Goal: Feedback & Contribution: Leave review/rating

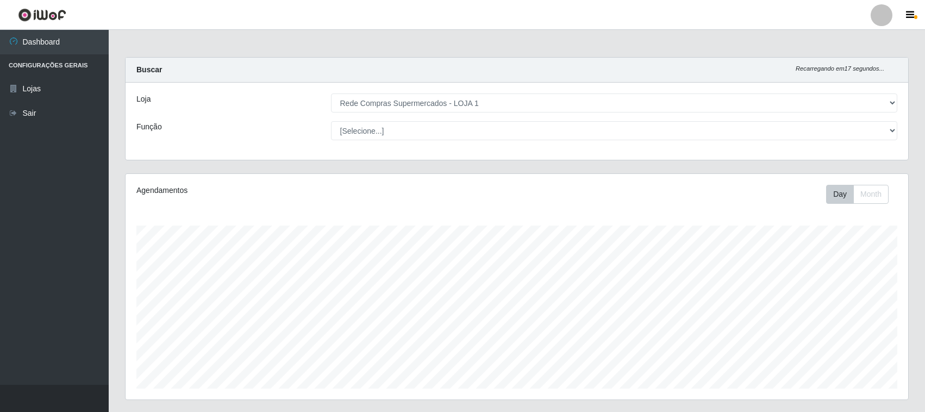
select select "158"
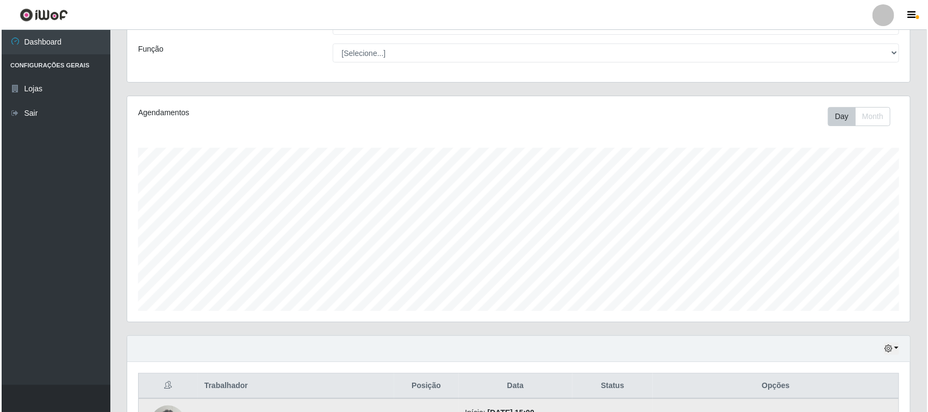
scroll to position [214, 0]
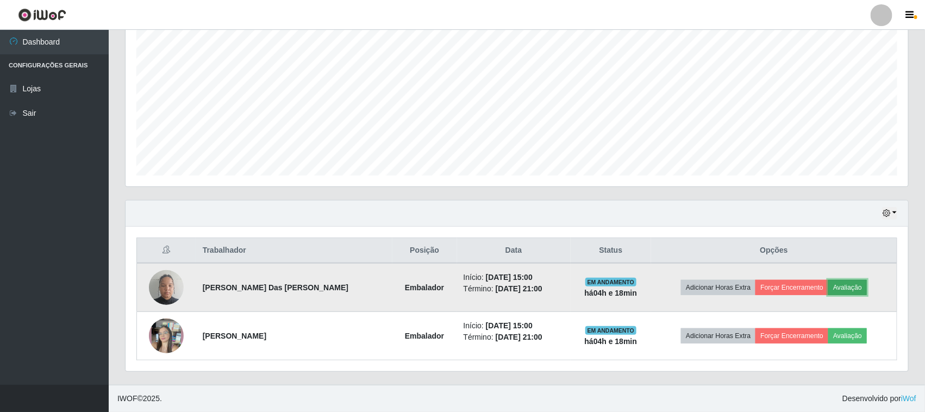
click at [837, 284] on button "Avaliação" at bounding box center [848, 287] width 39 height 15
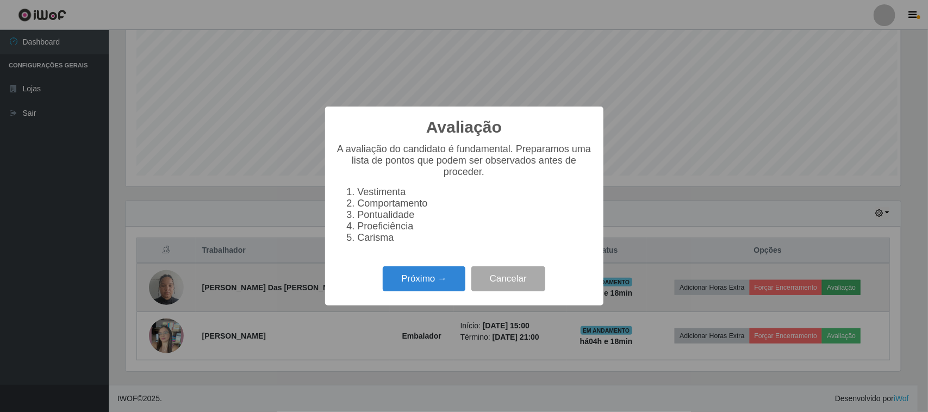
scroll to position [226, 775]
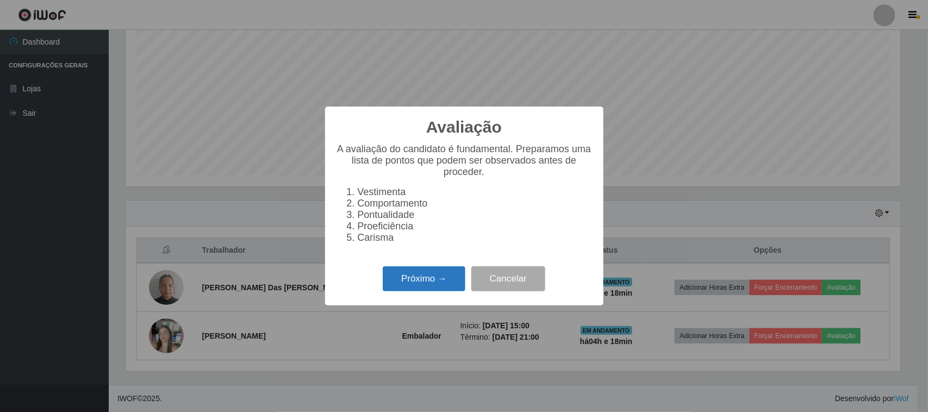
click at [425, 281] on button "Próximo →" at bounding box center [424, 279] width 83 height 26
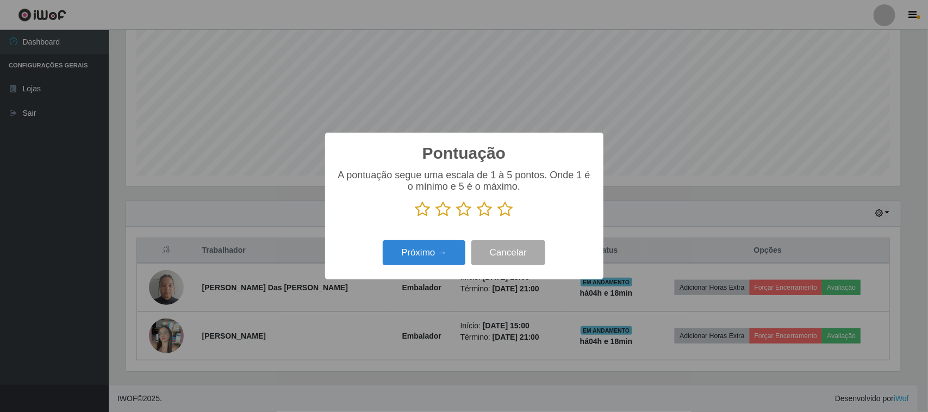
click at [509, 213] on icon at bounding box center [505, 209] width 15 height 16
click at [498, 217] on input "radio" at bounding box center [498, 217] width 0 height 0
click at [438, 256] on button "Próximo →" at bounding box center [424, 253] width 83 height 26
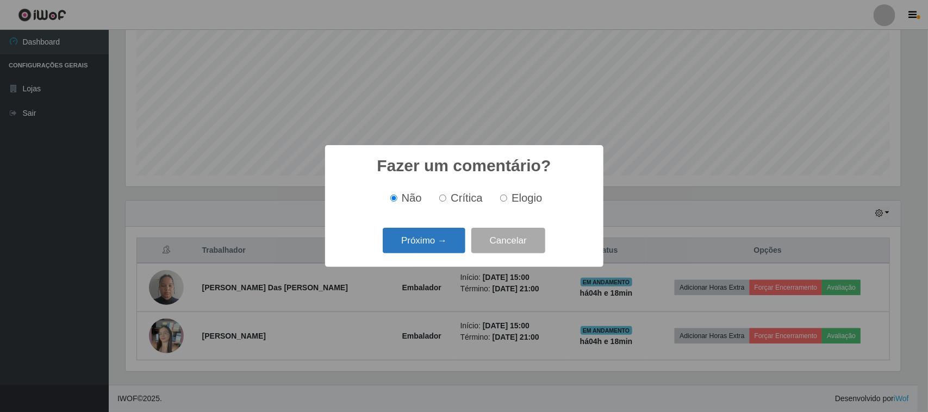
click at [441, 247] on button "Próximo →" at bounding box center [424, 241] width 83 height 26
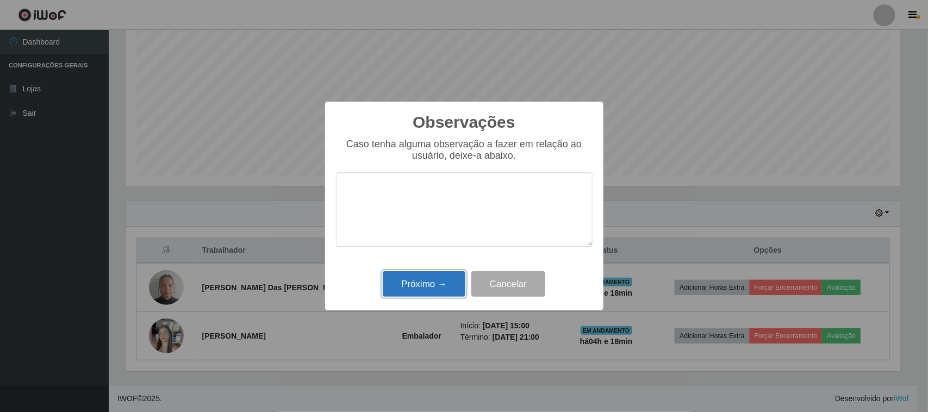
click at [438, 276] on button "Próximo →" at bounding box center [424, 284] width 83 height 26
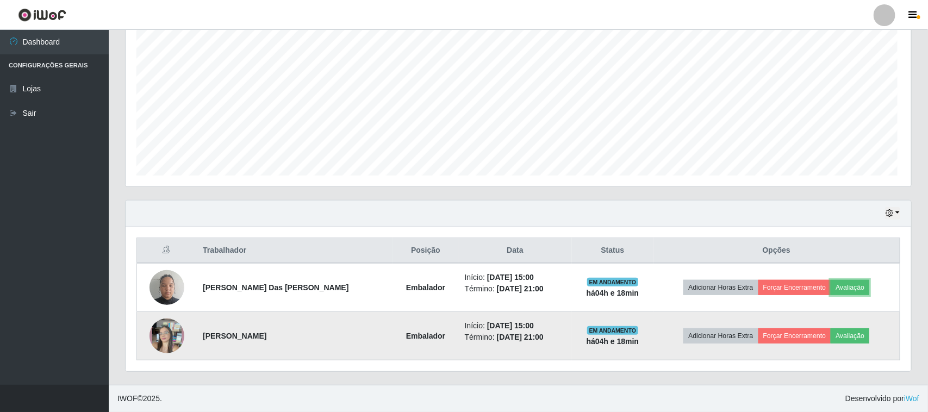
scroll to position [226, 783]
click at [846, 336] on button "Avaliação" at bounding box center [848, 335] width 39 height 15
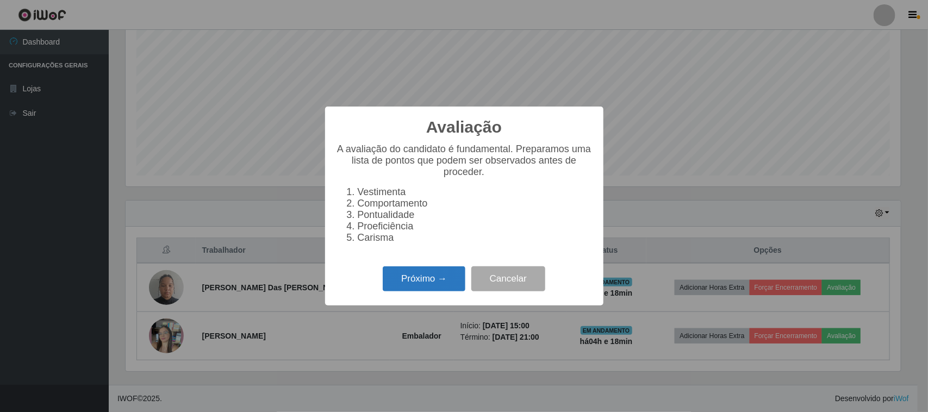
click at [412, 282] on button "Próximo →" at bounding box center [424, 279] width 83 height 26
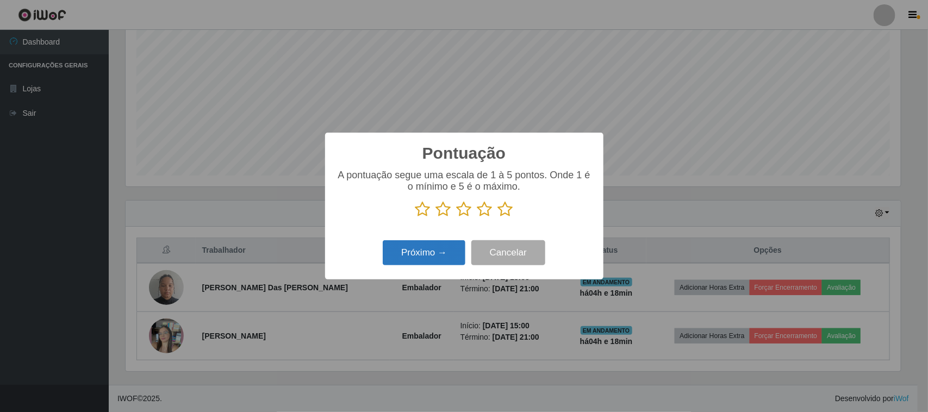
scroll to position [543410, 542860]
click at [506, 208] on icon at bounding box center [505, 209] width 15 height 16
click at [498, 217] on input "radio" at bounding box center [498, 217] width 0 height 0
click at [419, 254] on button "Próximo →" at bounding box center [424, 253] width 83 height 26
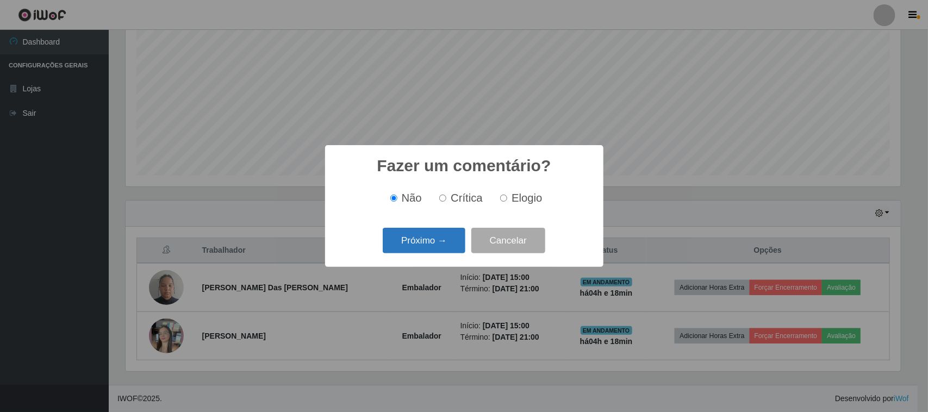
click at [425, 245] on button "Próximo →" at bounding box center [424, 241] width 83 height 26
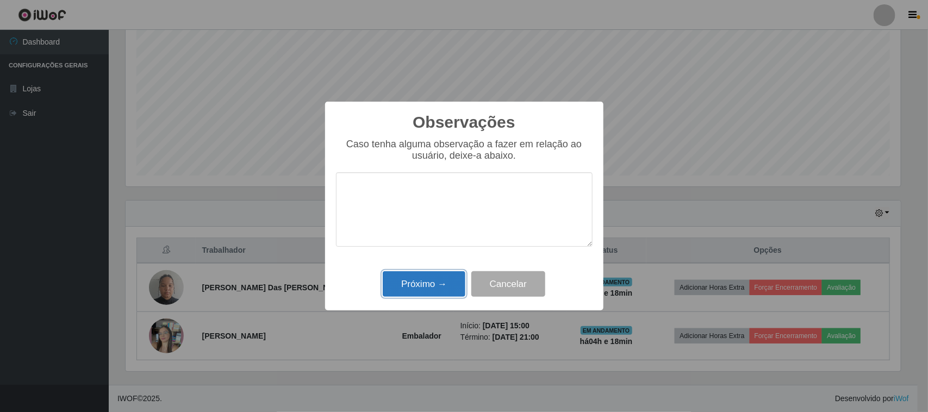
click at [444, 276] on button "Próximo →" at bounding box center [424, 284] width 83 height 26
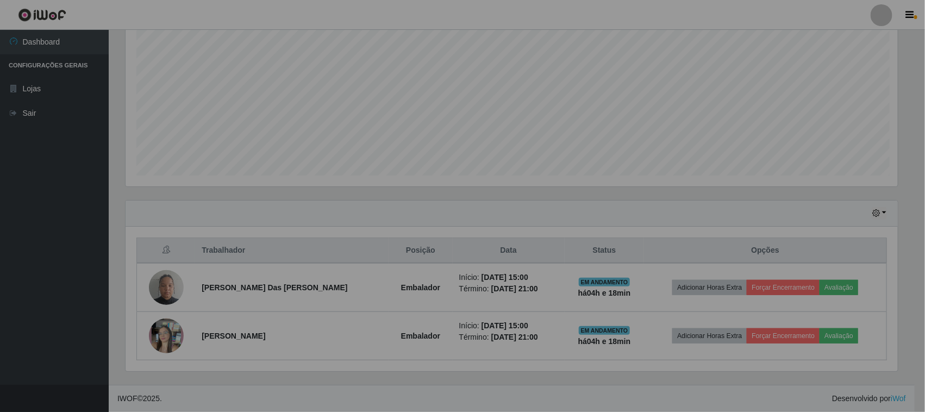
scroll to position [226, 783]
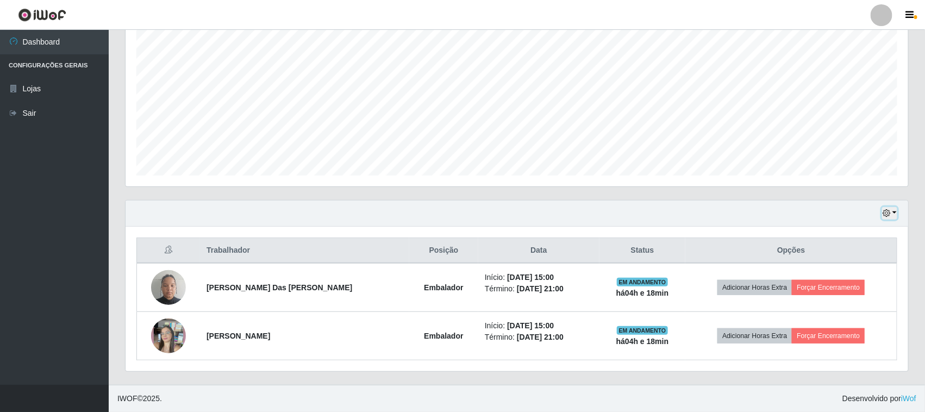
click at [897, 214] on button "button" at bounding box center [889, 213] width 15 height 13
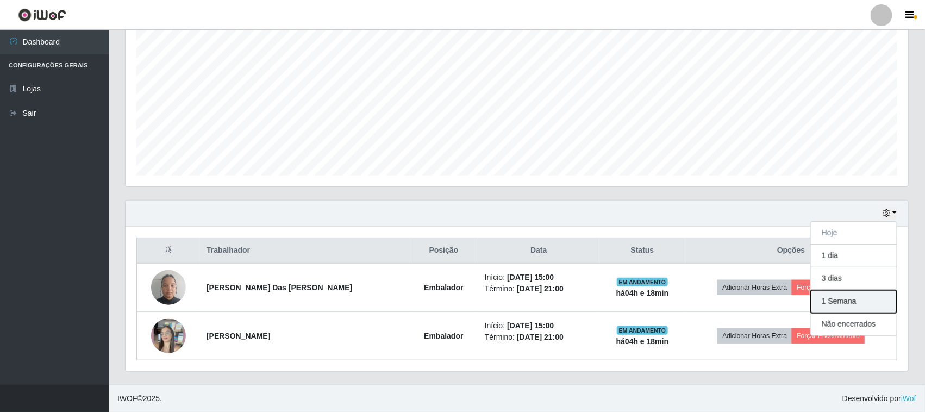
click at [847, 303] on button "1 Semana" at bounding box center [854, 301] width 86 height 23
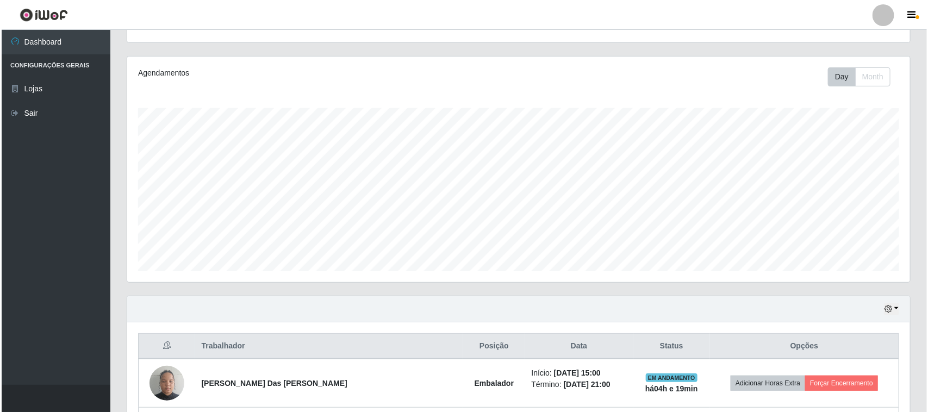
scroll to position [418, 0]
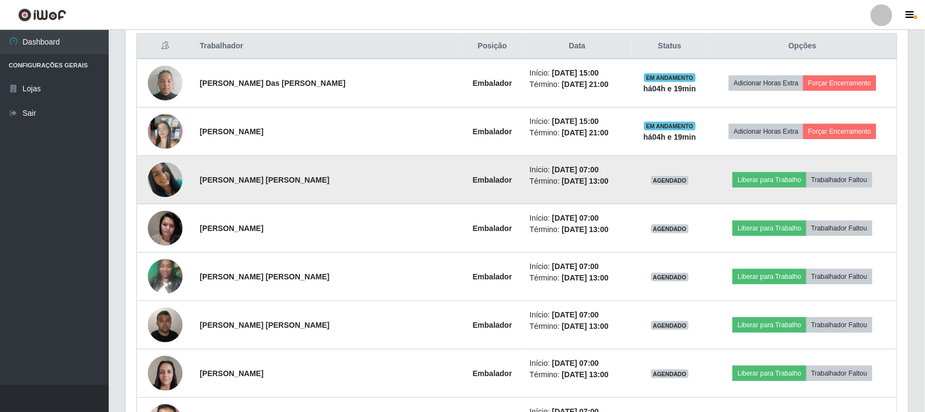
click at [165, 177] on img at bounding box center [165, 180] width 35 height 35
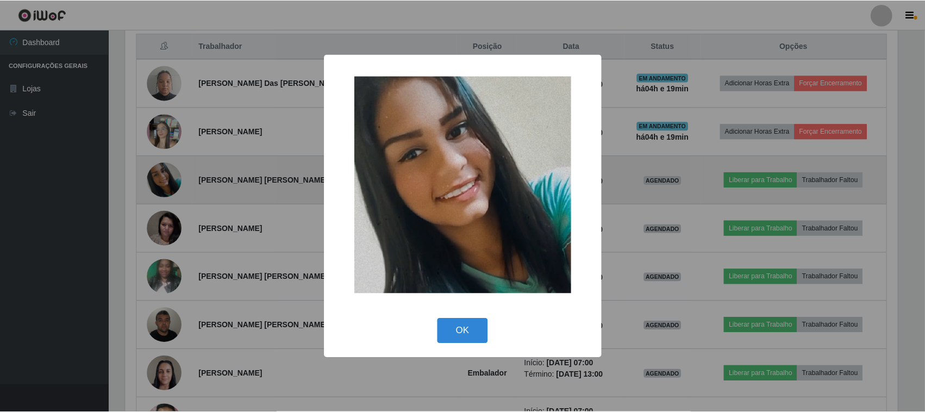
scroll to position [226, 775]
click at [165, 177] on div "× OK Cancel" at bounding box center [464, 206] width 928 height 412
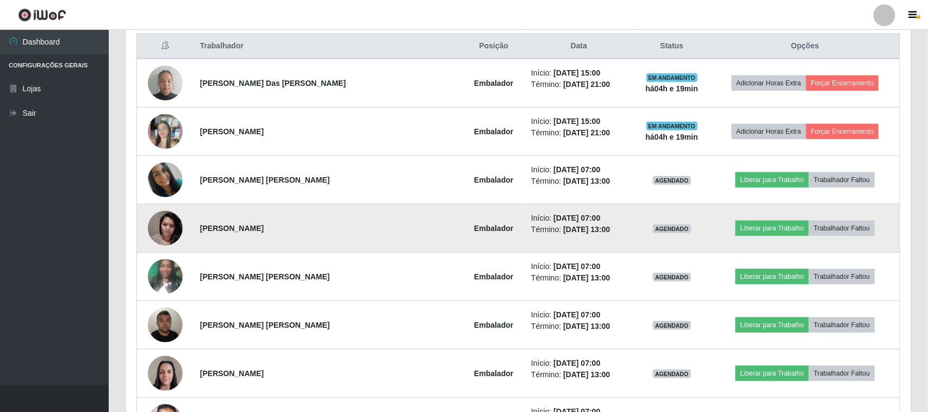
scroll to position [226, 783]
click at [167, 226] on img at bounding box center [165, 228] width 35 height 46
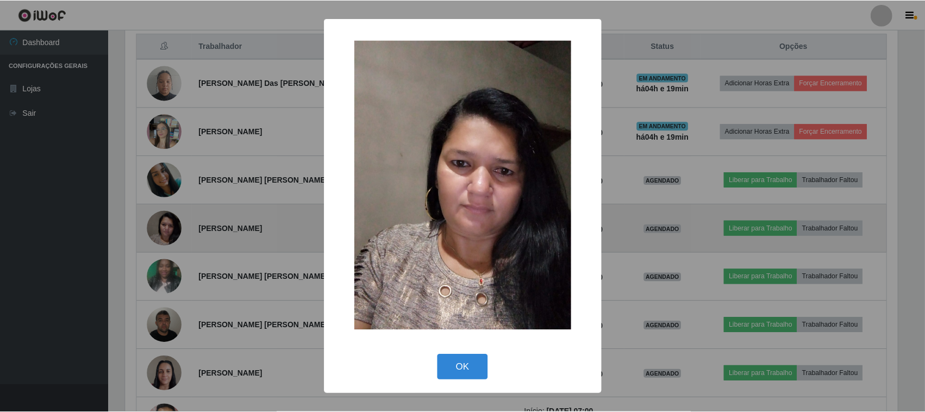
scroll to position [226, 775]
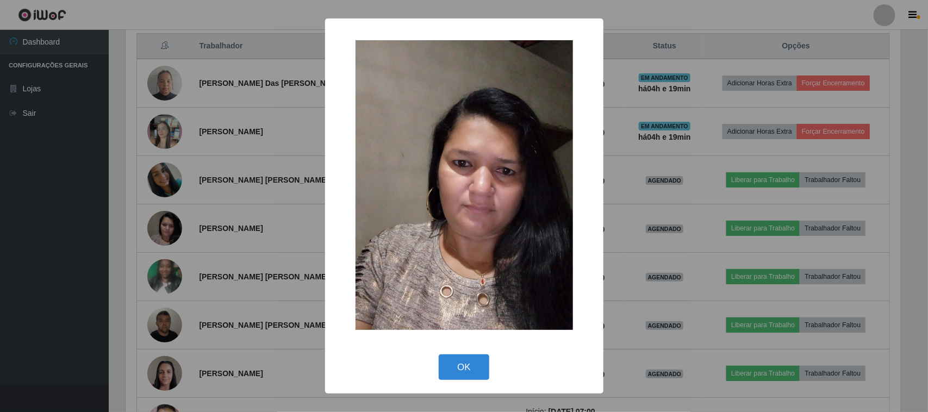
click at [170, 213] on div "× OK Cancel" at bounding box center [464, 206] width 928 height 412
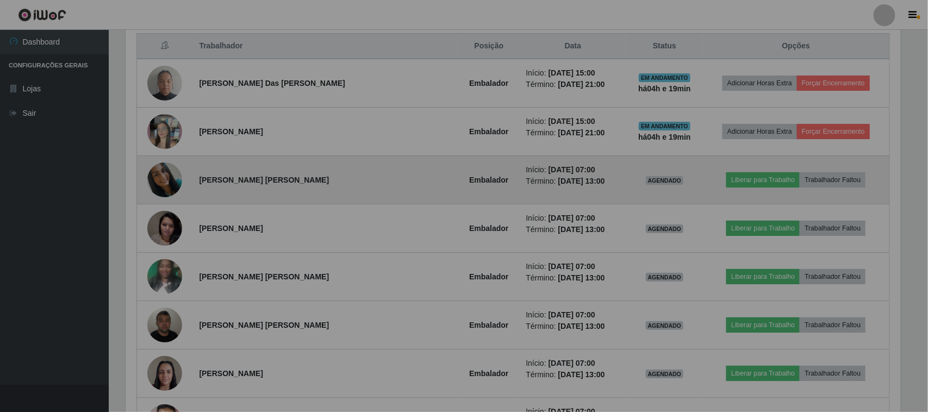
scroll to position [226, 783]
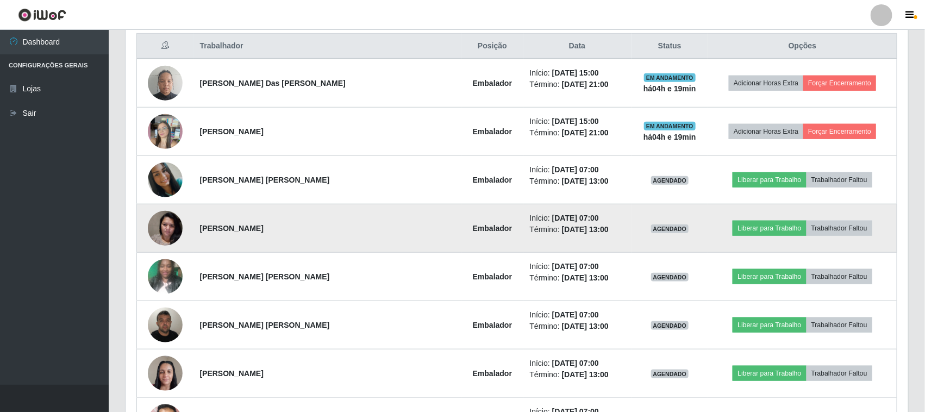
click at [170, 213] on img at bounding box center [165, 228] width 35 height 46
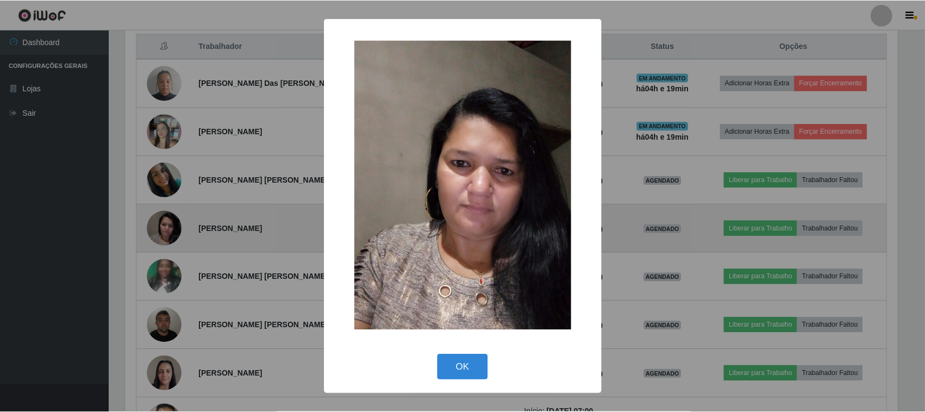
scroll to position [226, 775]
click at [170, 213] on div "× OK Cancel" at bounding box center [464, 206] width 928 height 412
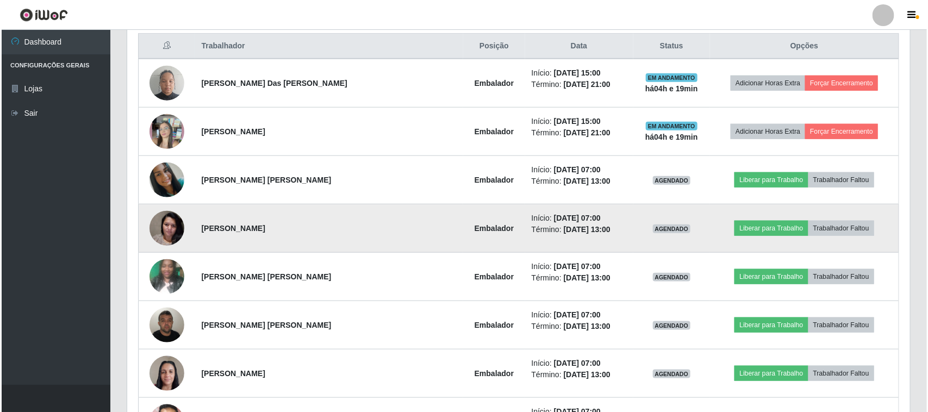
scroll to position [485, 0]
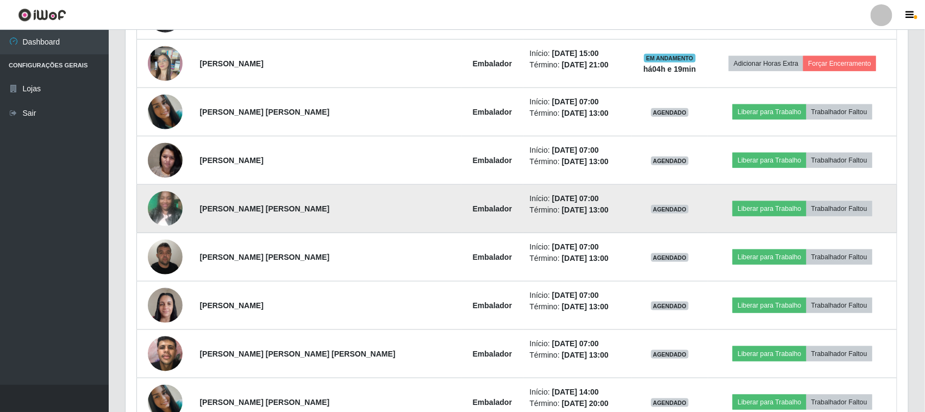
click at [172, 208] on img at bounding box center [165, 208] width 35 height 46
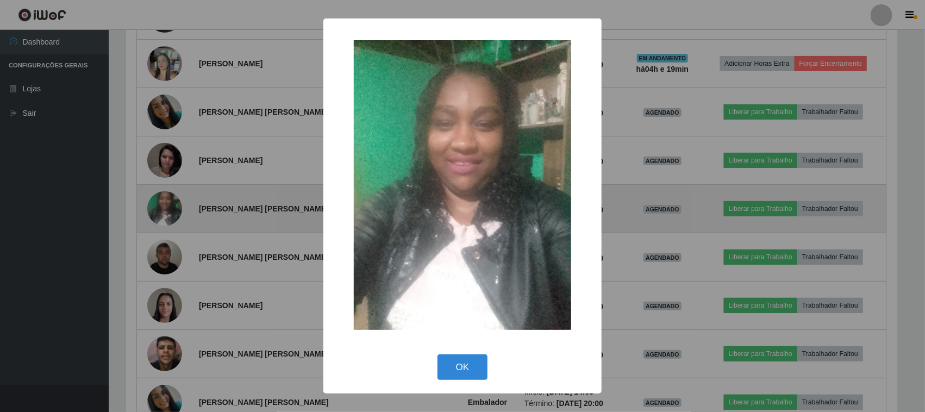
scroll to position [226, 775]
click at [172, 208] on div "× OK Cancel" at bounding box center [464, 206] width 928 height 412
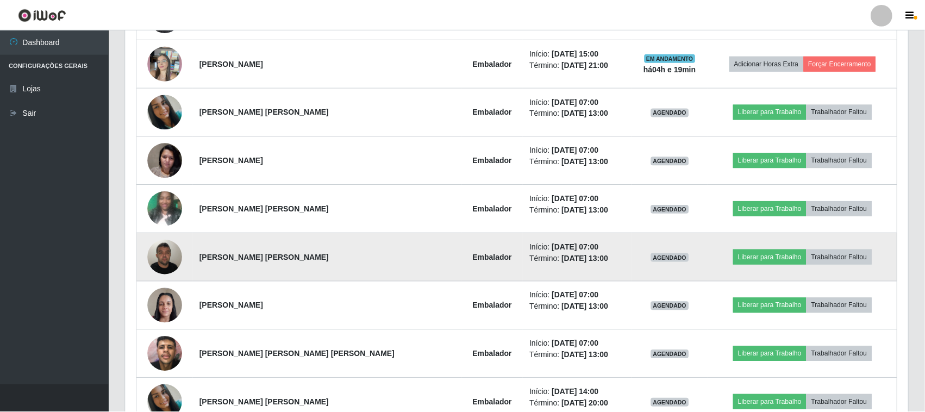
scroll to position [226, 783]
click at [167, 262] on img at bounding box center [165, 257] width 35 height 46
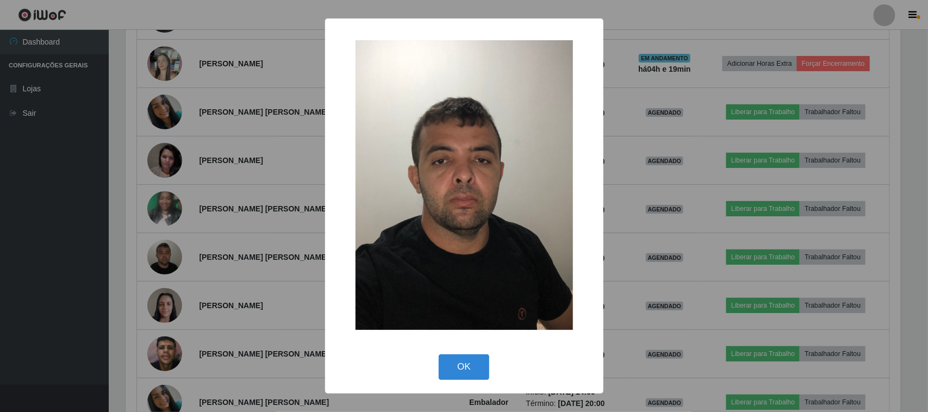
click at [162, 259] on div "× OK Cancel" at bounding box center [464, 206] width 928 height 412
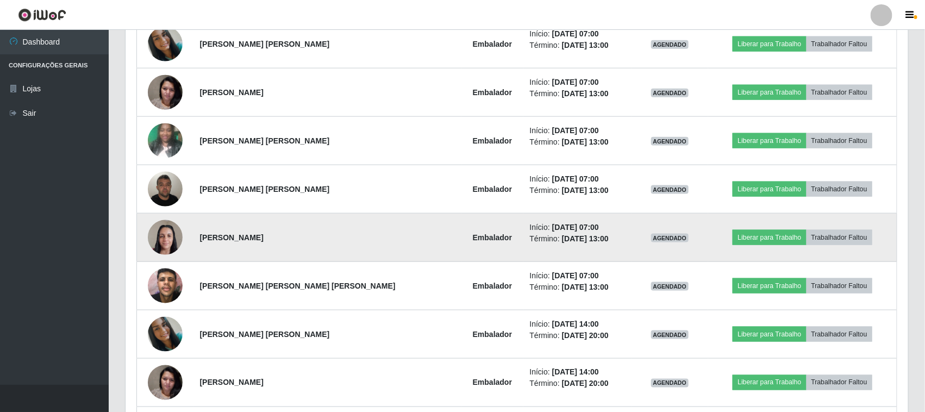
click at [169, 245] on img at bounding box center [165, 237] width 35 height 46
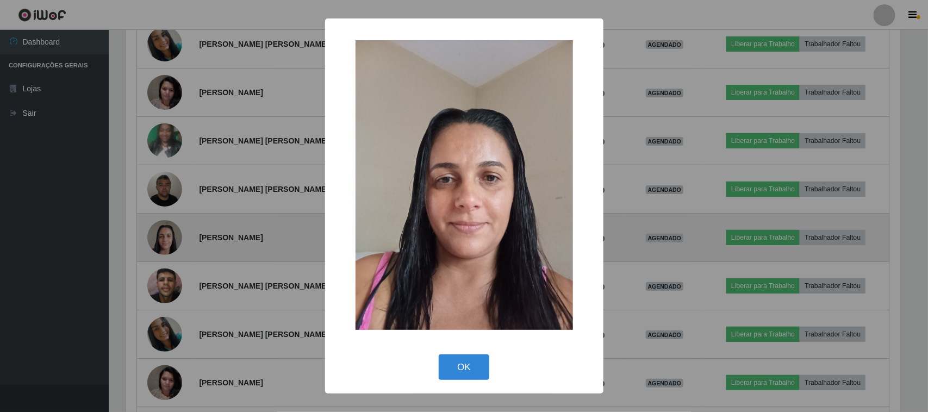
click at [169, 245] on div "× OK Cancel" at bounding box center [464, 206] width 928 height 412
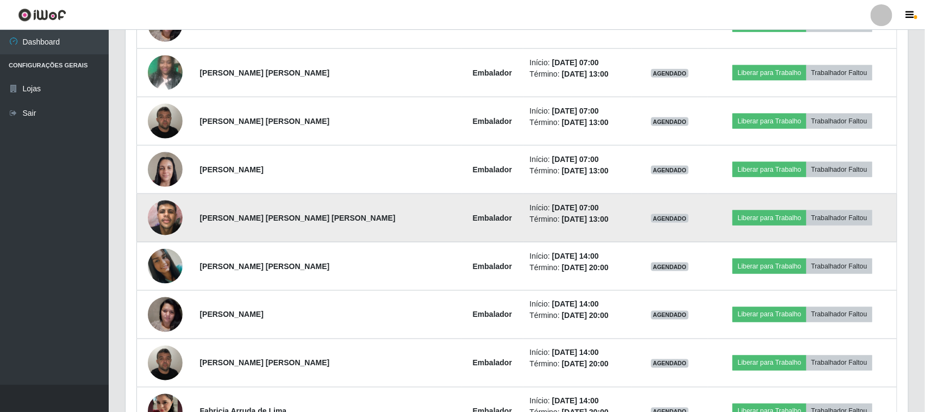
click at [164, 217] on img at bounding box center [165, 218] width 35 height 46
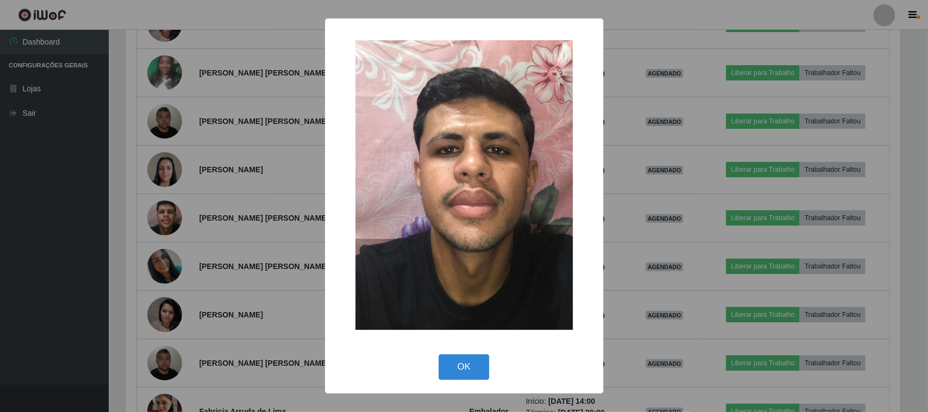
click at [166, 226] on div "× OK Cancel" at bounding box center [464, 206] width 928 height 412
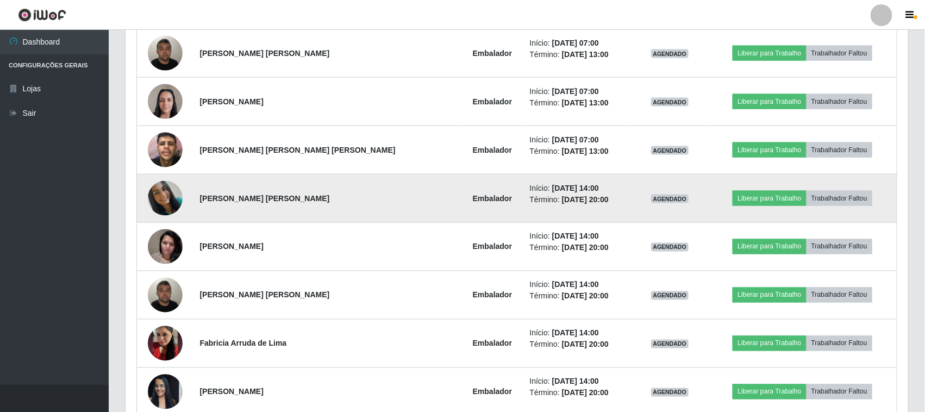
click at [172, 198] on img at bounding box center [165, 198] width 35 height 35
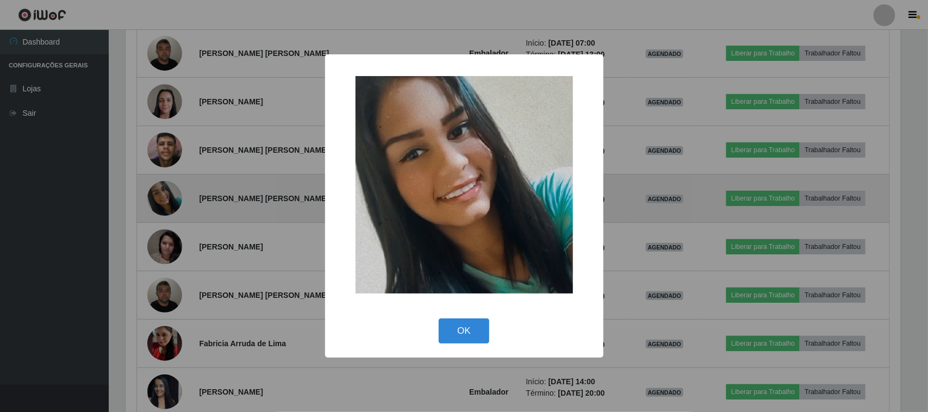
click at [172, 198] on div "× OK Cancel" at bounding box center [464, 206] width 928 height 412
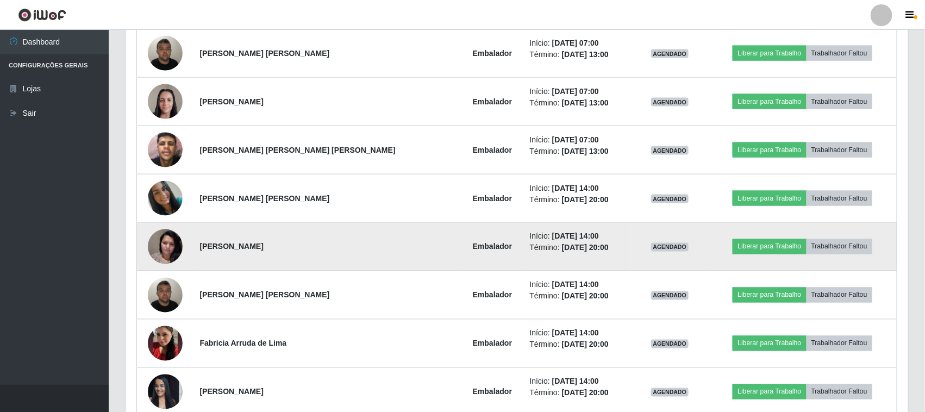
click at [177, 244] on img at bounding box center [165, 246] width 35 height 46
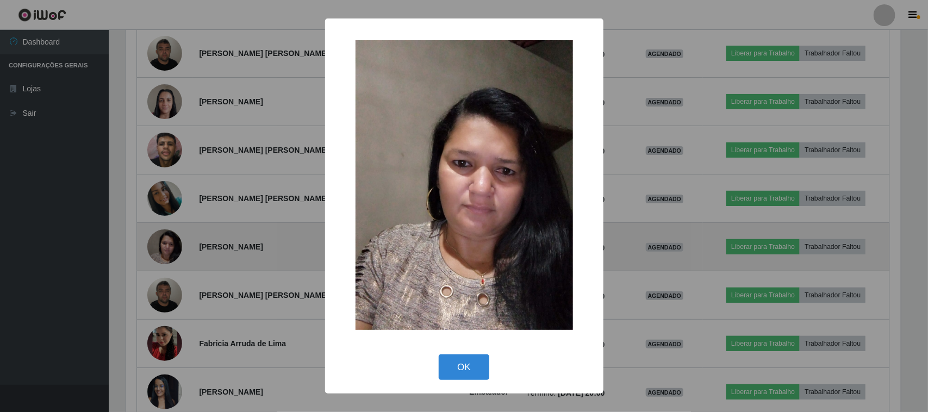
click at [177, 244] on div "× OK Cancel" at bounding box center [464, 206] width 928 height 412
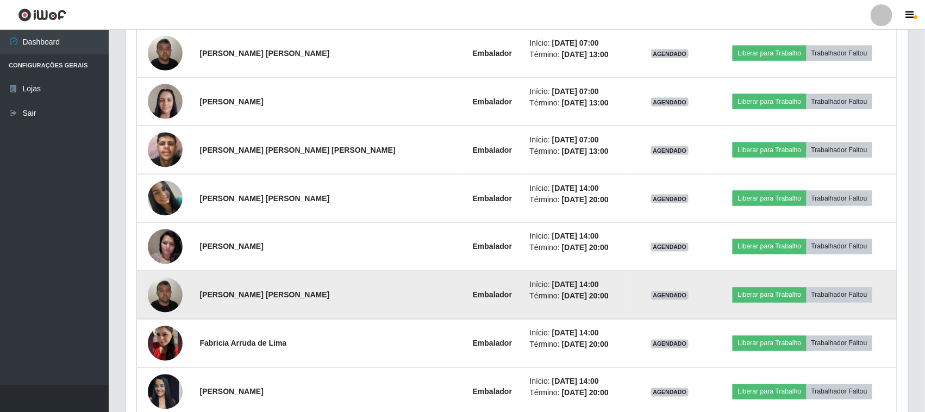
click at [166, 295] on img at bounding box center [165, 295] width 35 height 46
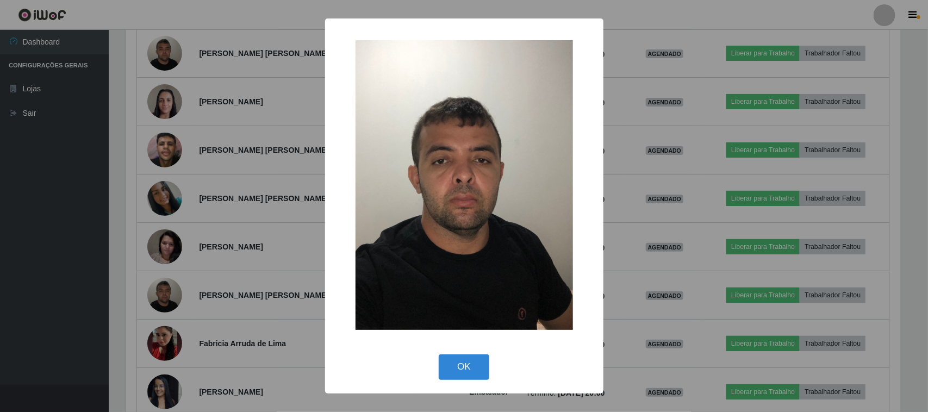
click at [169, 291] on div "× OK Cancel" at bounding box center [464, 206] width 928 height 412
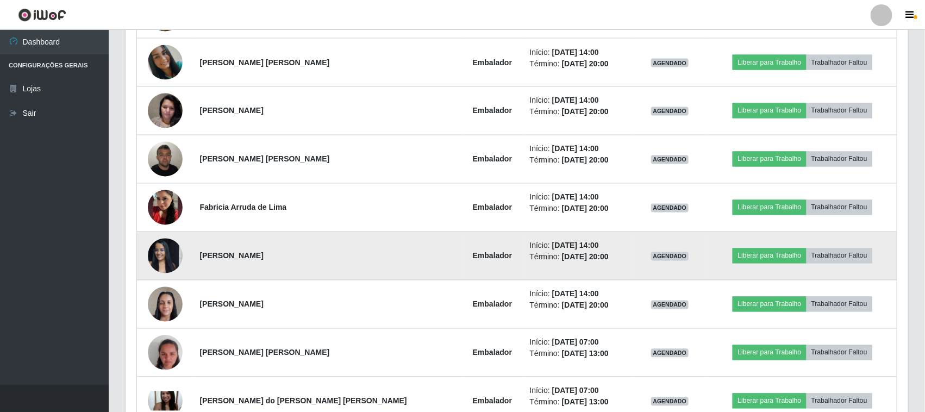
click at [178, 261] on img at bounding box center [165, 256] width 35 height 46
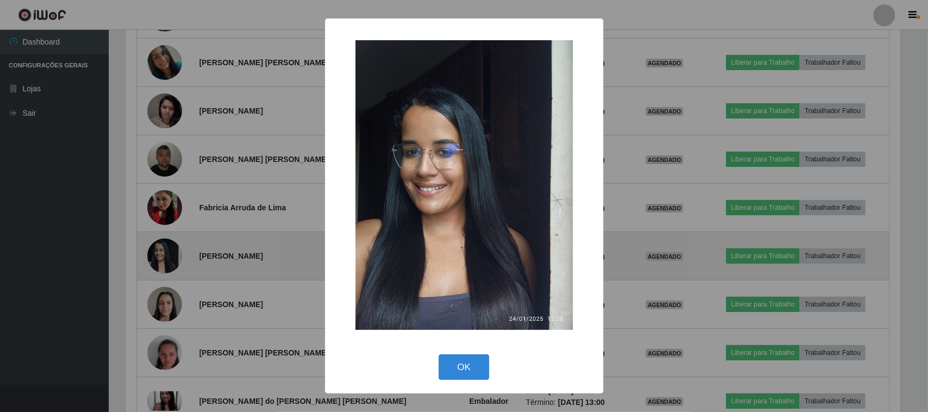
click at [178, 261] on div "× OK Cancel" at bounding box center [464, 206] width 928 height 412
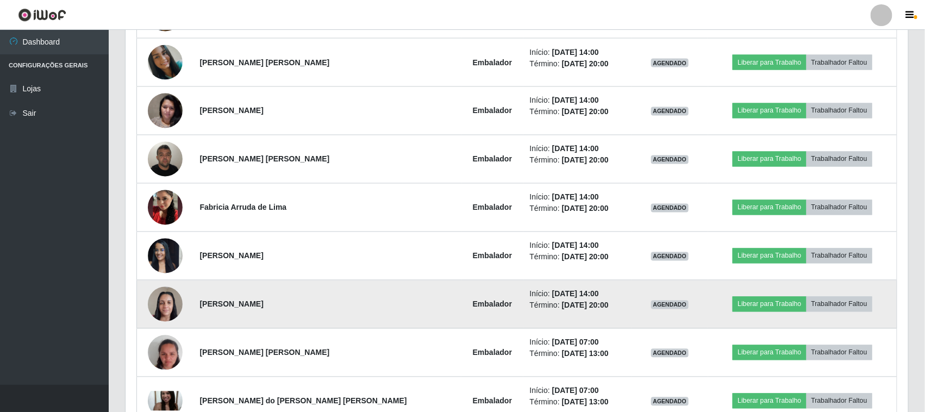
click at [163, 298] on img at bounding box center [165, 304] width 35 height 46
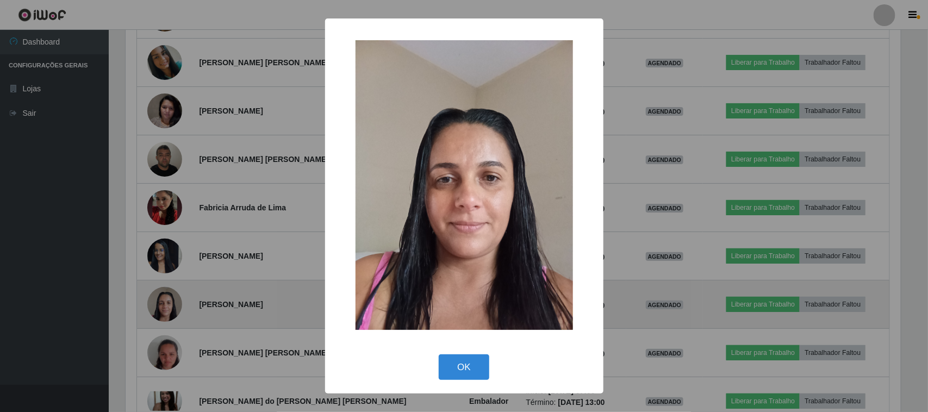
click at [163, 298] on div "× OK Cancel" at bounding box center [464, 206] width 928 height 412
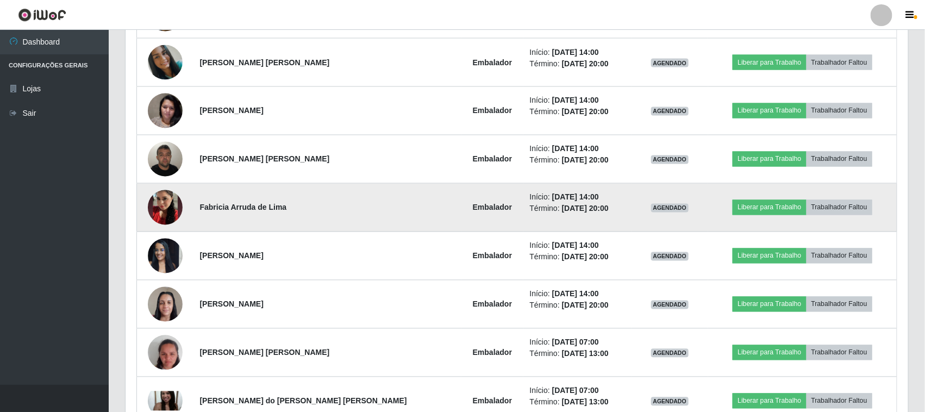
click at [169, 214] on img at bounding box center [165, 208] width 35 height 62
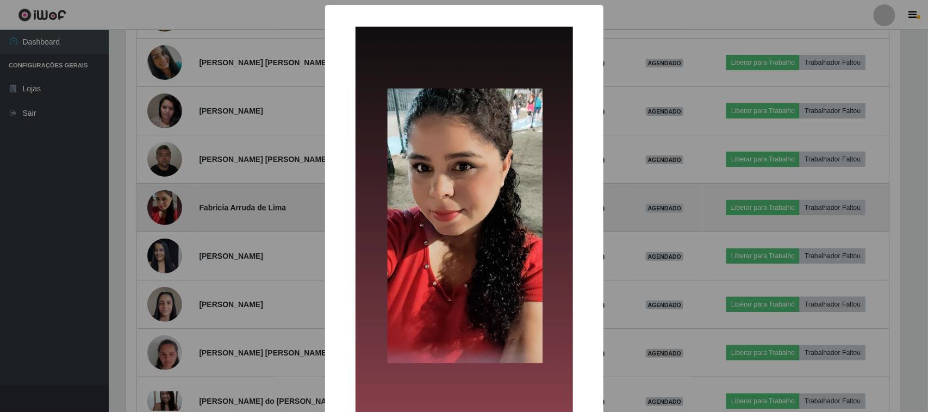
click at [169, 214] on div "× OK Cancel" at bounding box center [464, 206] width 928 height 412
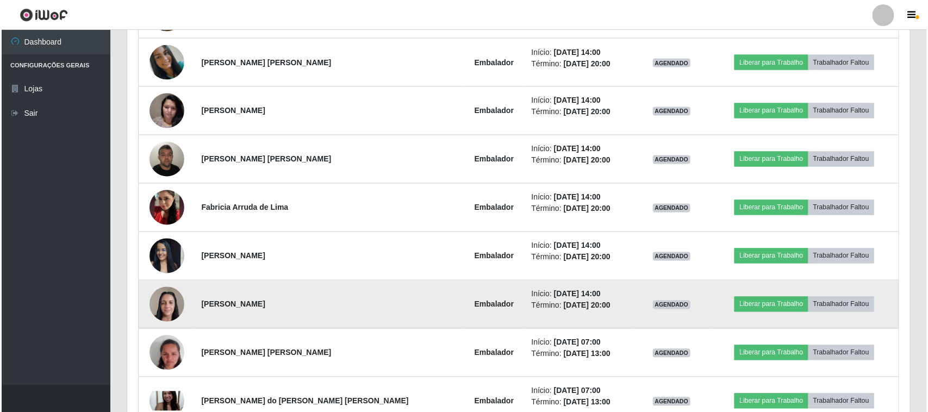
scroll to position [961, 0]
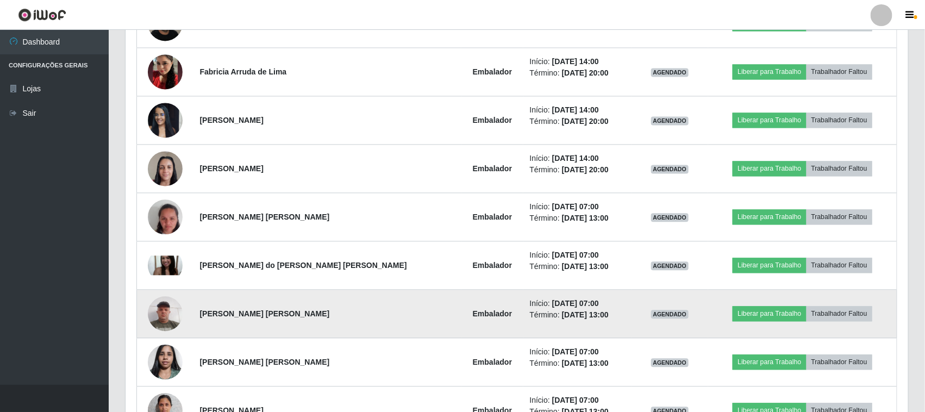
click at [177, 312] on img at bounding box center [165, 313] width 35 height 46
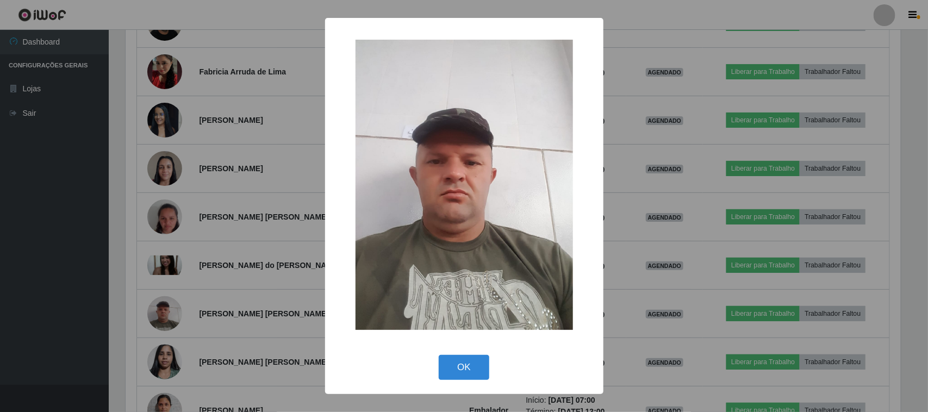
click at [178, 314] on div "× OK Cancel" at bounding box center [464, 206] width 928 height 412
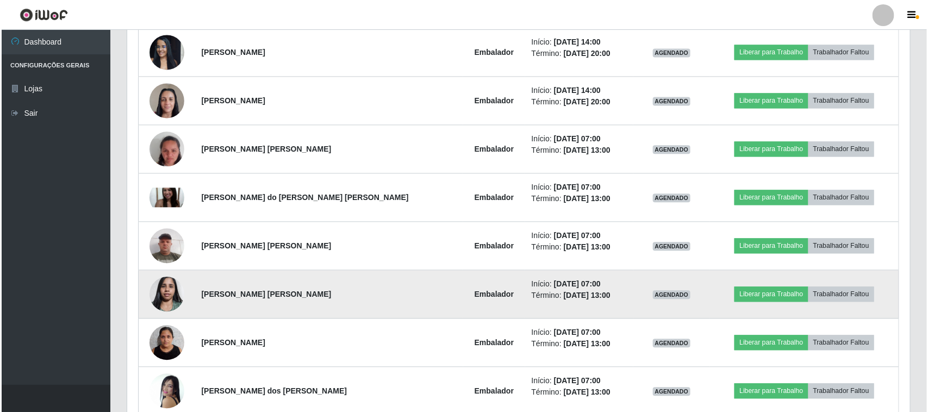
scroll to position [1097, 0]
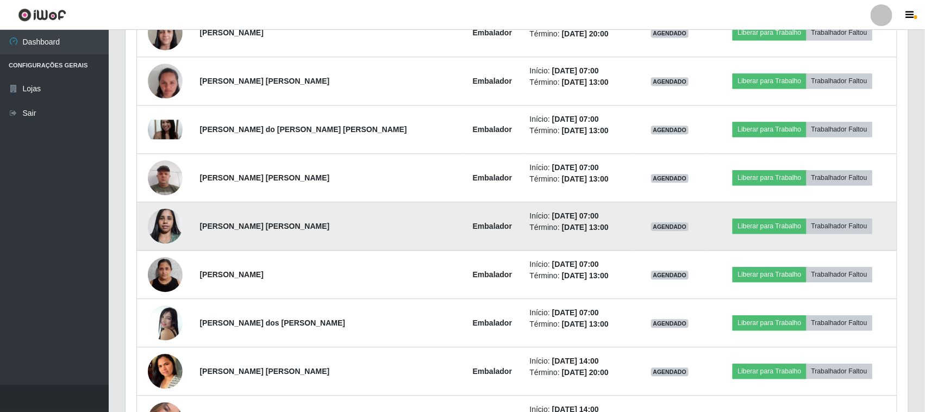
click at [165, 230] on img at bounding box center [165, 226] width 35 height 46
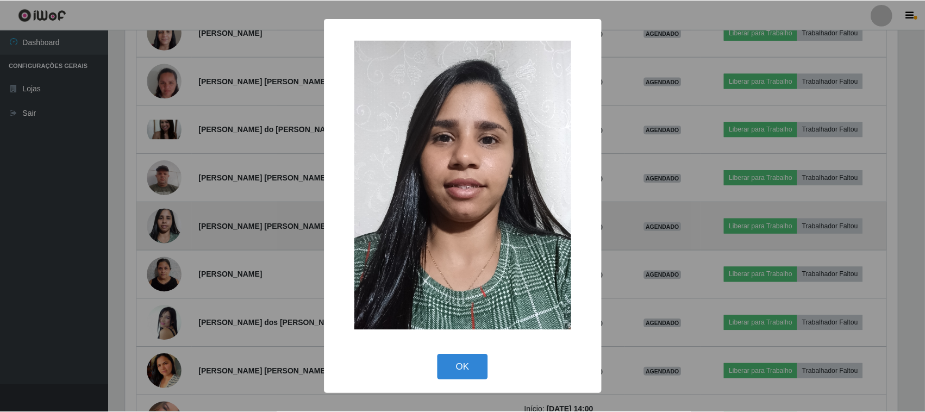
scroll to position [226, 775]
click at [165, 230] on div "× OK Cancel" at bounding box center [464, 206] width 928 height 412
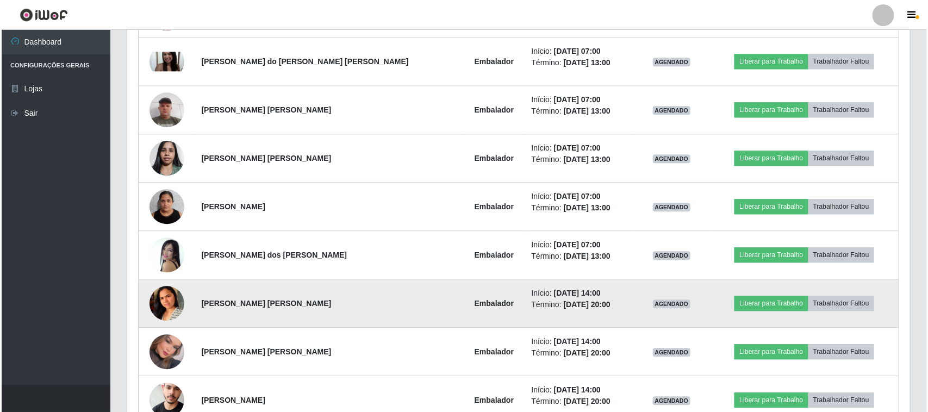
scroll to position [1233, 0]
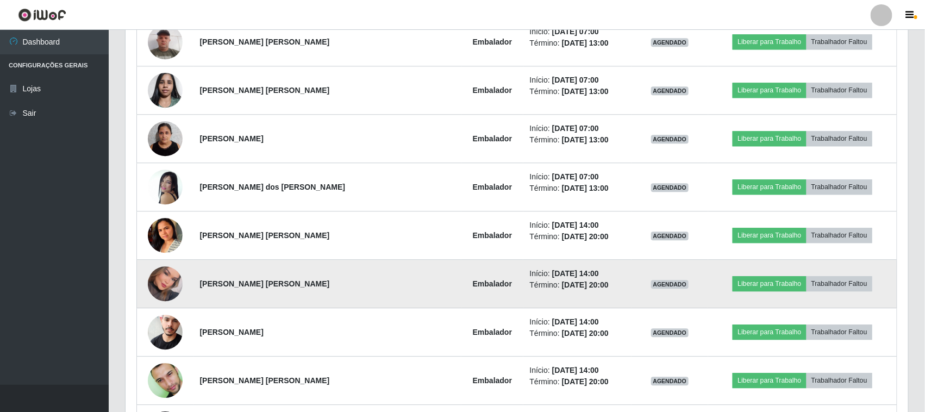
click at [164, 287] on img at bounding box center [165, 283] width 35 height 49
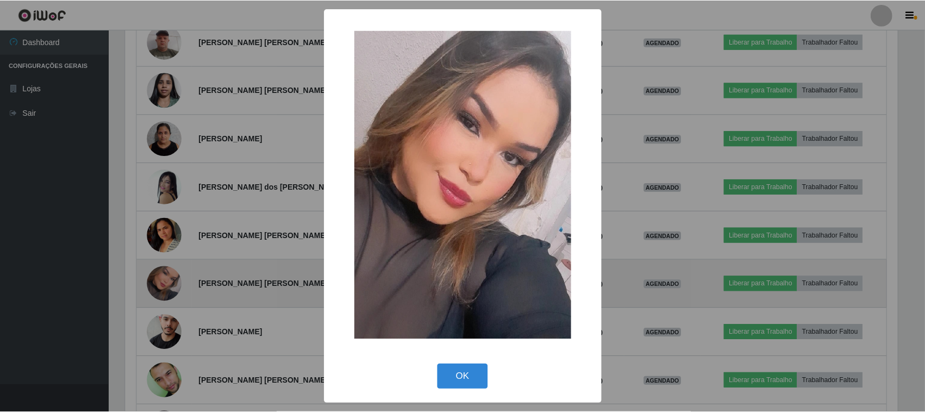
scroll to position [226, 775]
click at [164, 287] on div "× OK Cancel" at bounding box center [464, 206] width 928 height 412
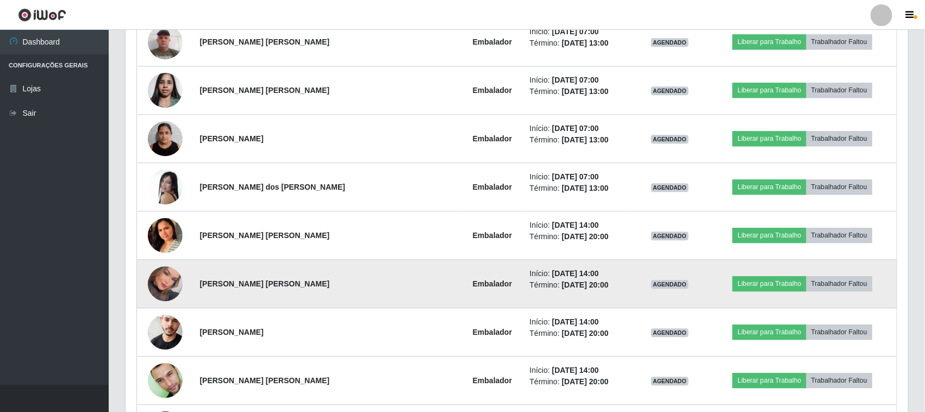
scroll to position [1301, 0]
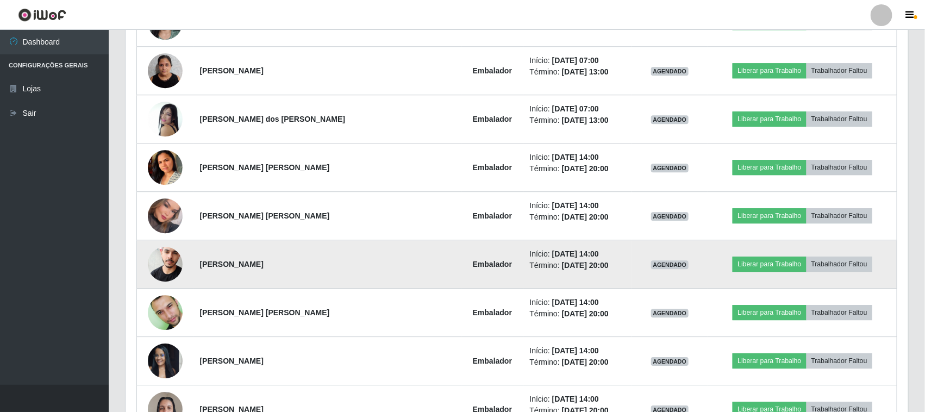
click at [181, 259] on img at bounding box center [165, 264] width 35 height 53
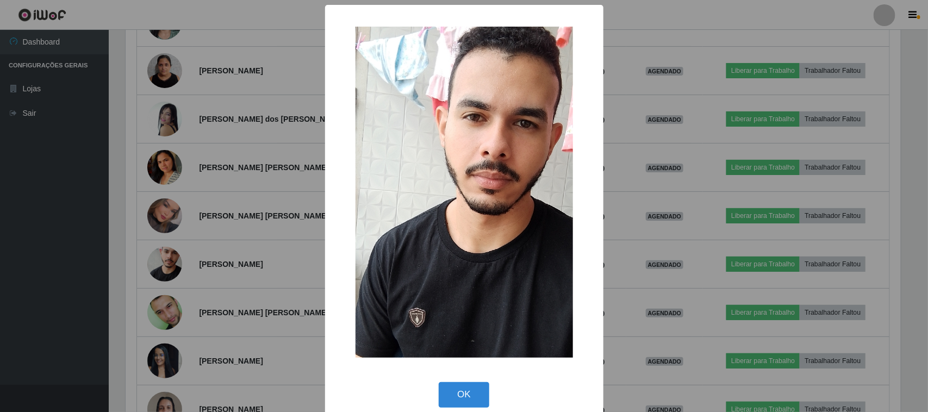
click at [167, 275] on div "× OK Cancel" at bounding box center [464, 206] width 928 height 412
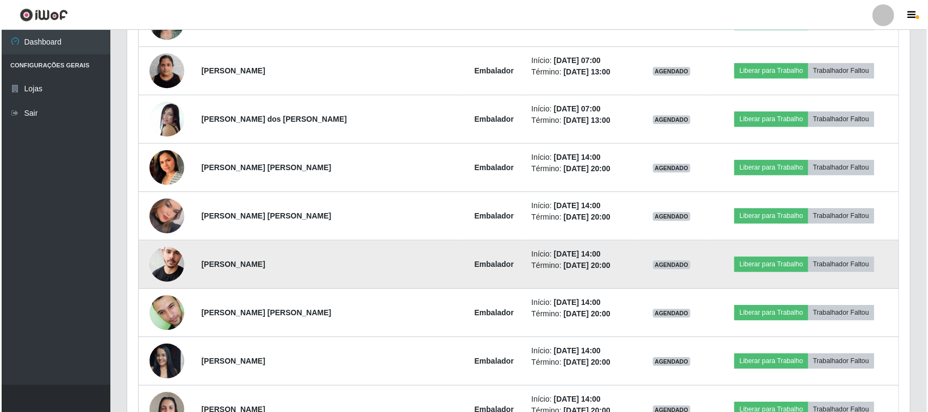
scroll to position [1369, 0]
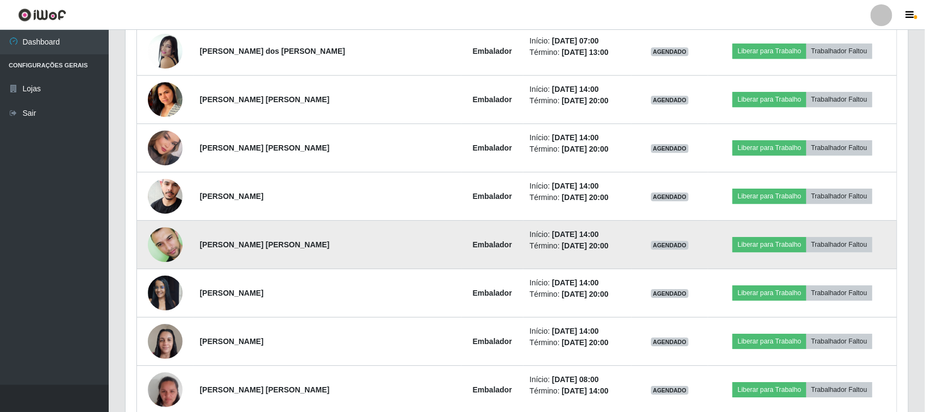
click at [163, 243] on img at bounding box center [165, 244] width 35 height 55
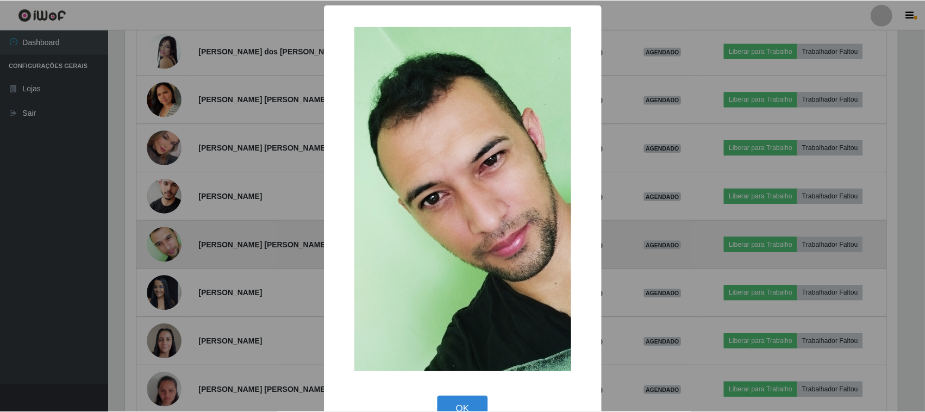
scroll to position [226, 775]
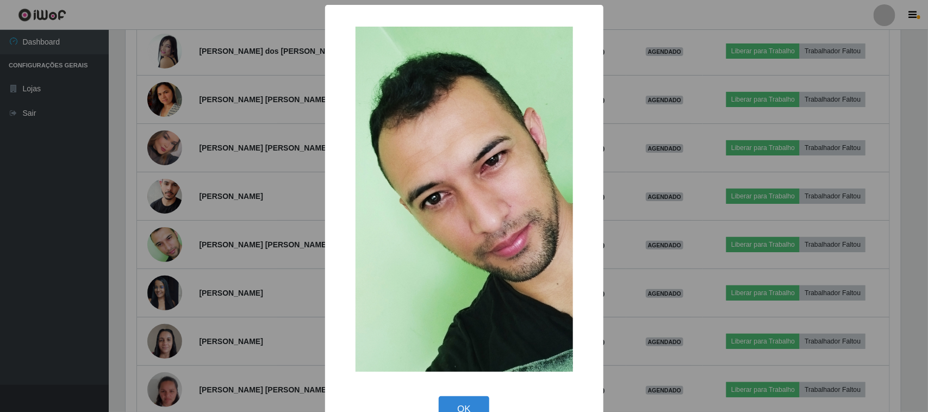
click at [162, 246] on div "× OK Cancel" at bounding box center [464, 206] width 928 height 412
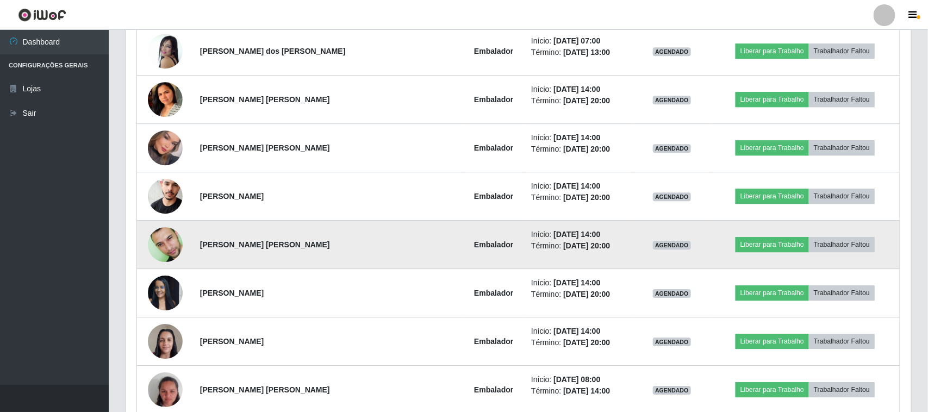
scroll to position [226, 783]
click at [183, 241] on img at bounding box center [165, 244] width 35 height 55
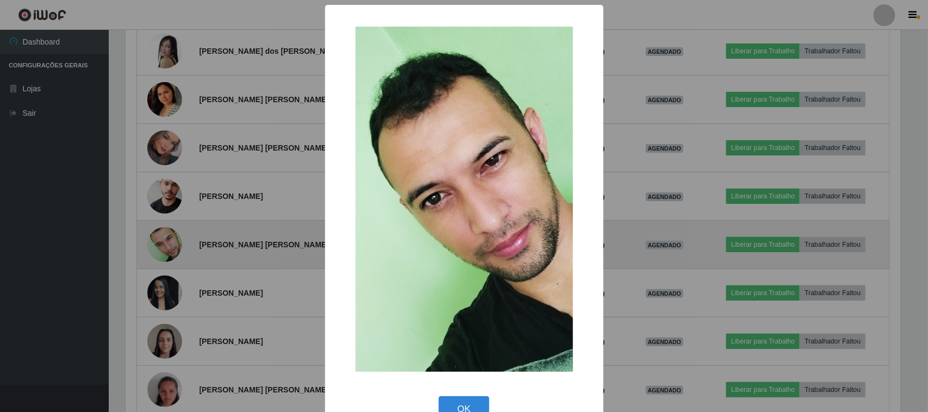
click at [184, 241] on div "× OK Cancel" at bounding box center [464, 206] width 928 height 412
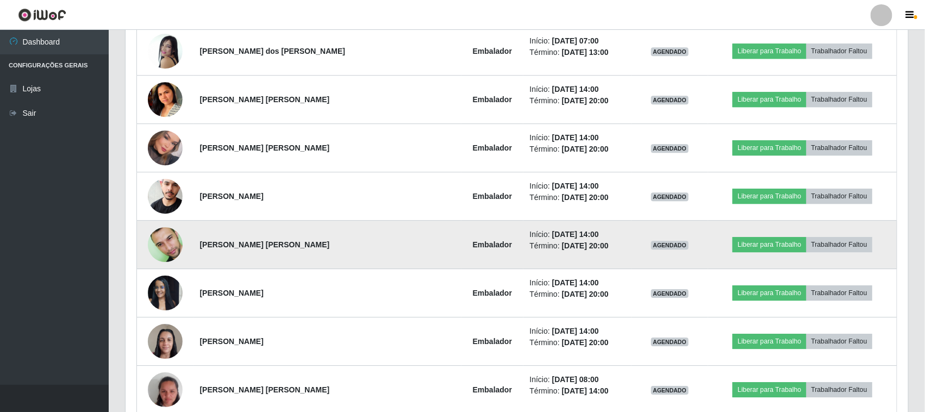
scroll to position [226, 783]
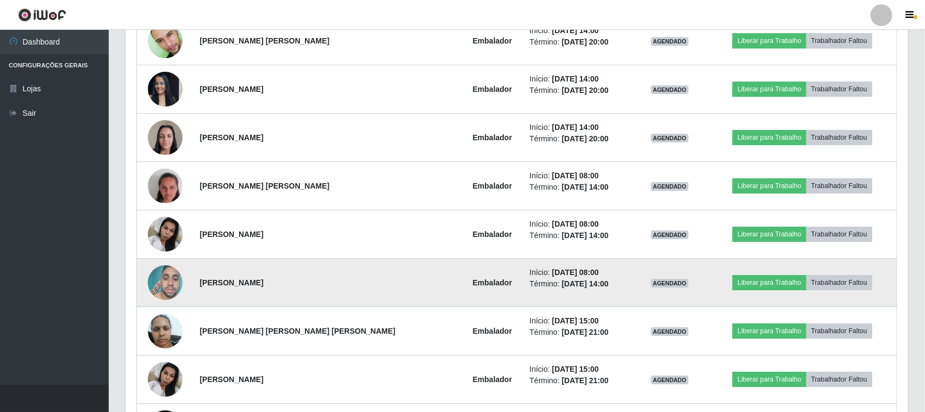
click at [169, 273] on img at bounding box center [165, 283] width 35 height 46
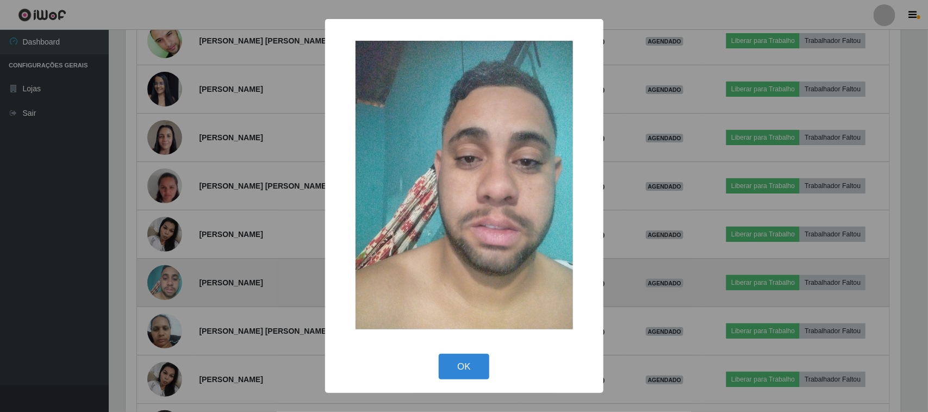
click at [169, 273] on div "× OK Cancel" at bounding box center [464, 206] width 928 height 412
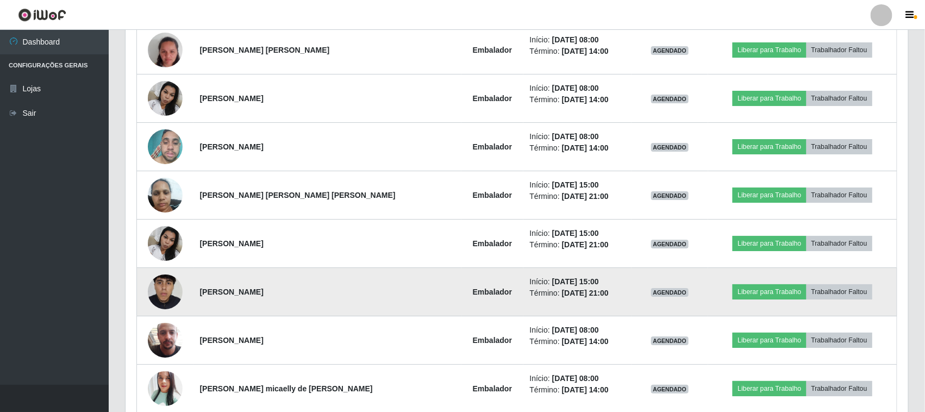
click at [166, 292] on img at bounding box center [165, 291] width 35 height 77
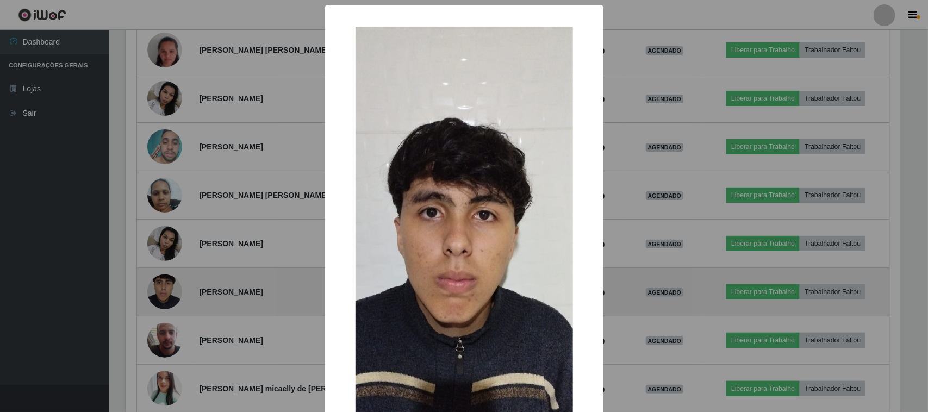
click at [166, 292] on div "× OK Cancel" at bounding box center [464, 206] width 928 height 412
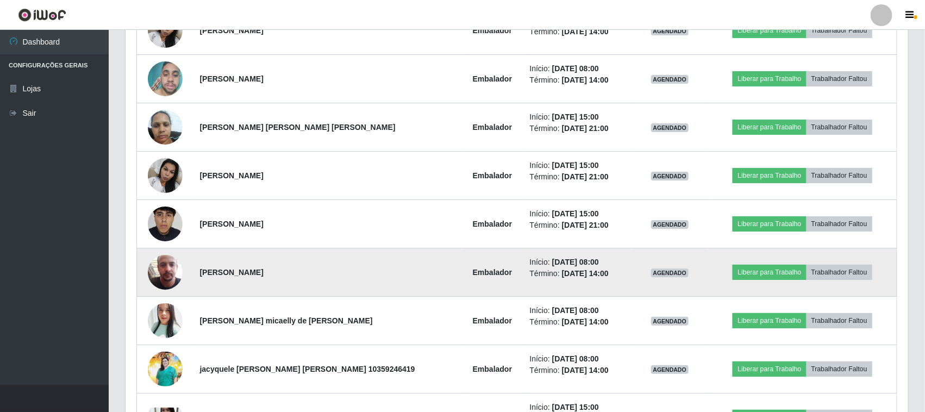
click at [172, 283] on img at bounding box center [165, 272] width 35 height 62
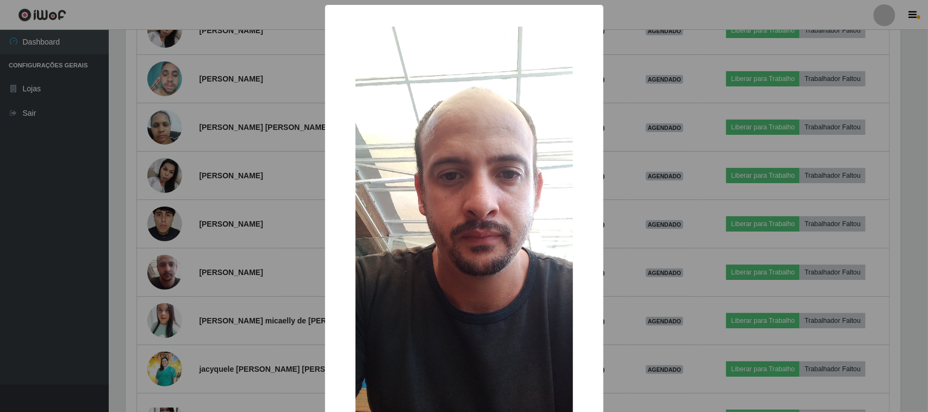
click at [182, 268] on div "× OK Cancel" at bounding box center [464, 206] width 928 height 412
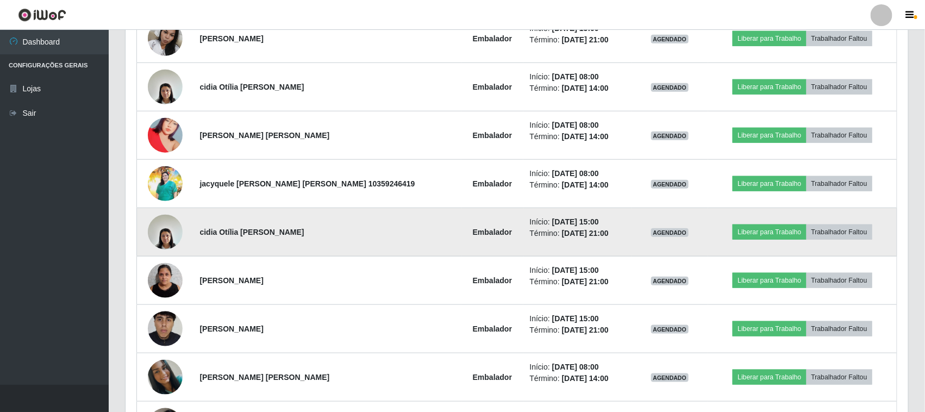
click at [174, 229] on img at bounding box center [165, 232] width 35 height 46
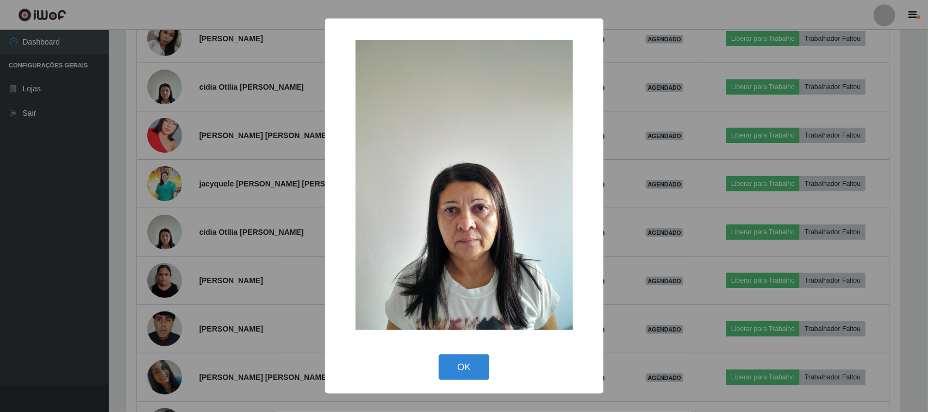
click at [165, 241] on div "× OK Cancel" at bounding box center [464, 206] width 928 height 412
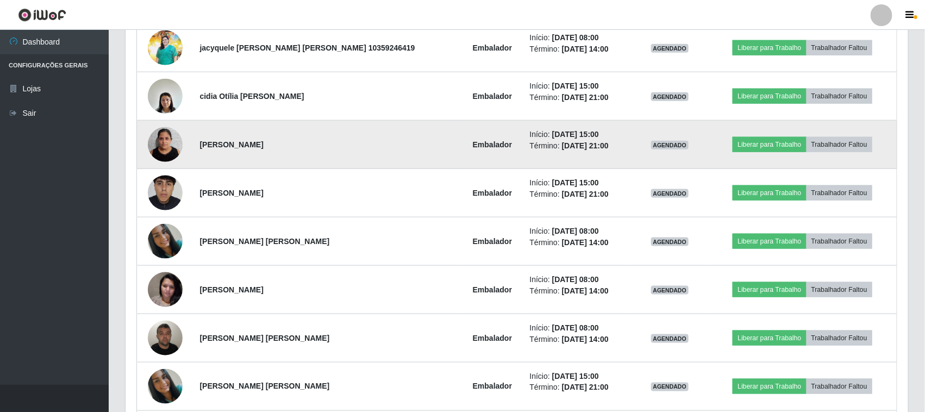
scroll to position [2456, 0]
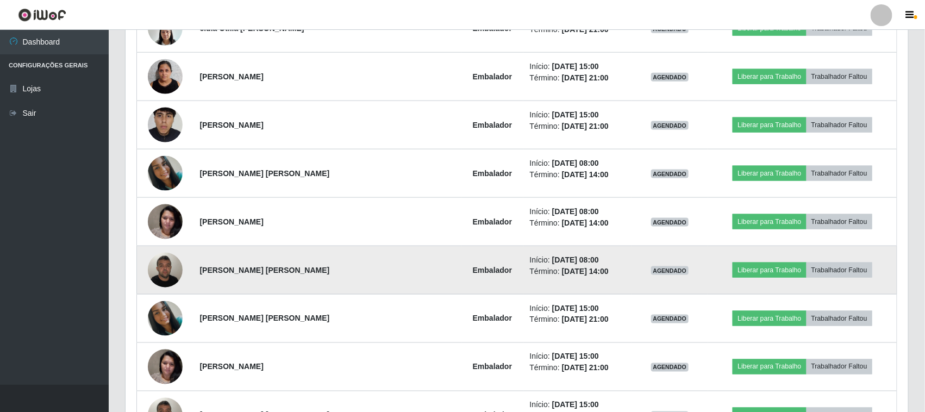
click at [169, 265] on img at bounding box center [165, 270] width 35 height 46
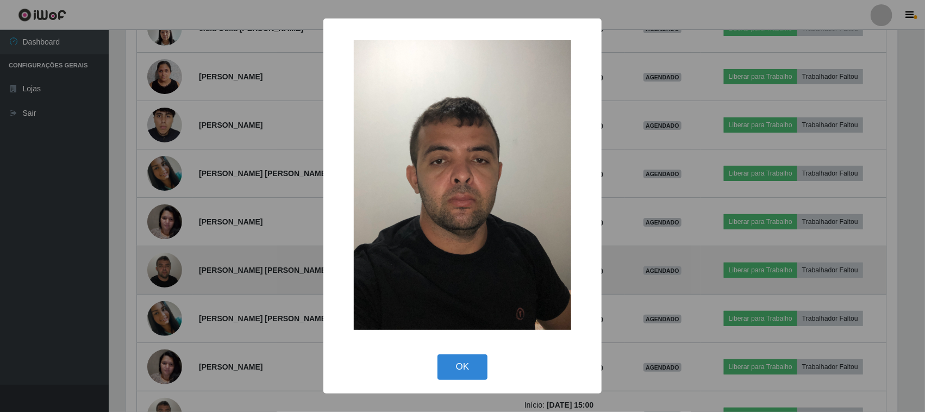
scroll to position [226, 775]
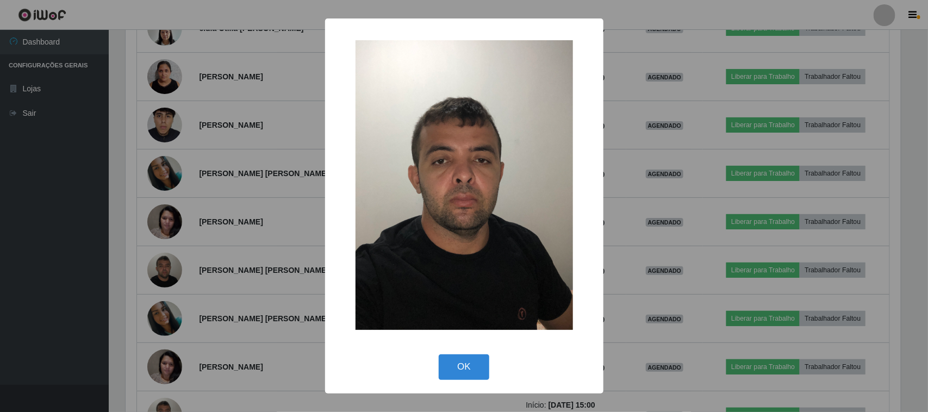
click at [166, 270] on div "× OK Cancel" at bounding box center [464, 206] width 928 height 412
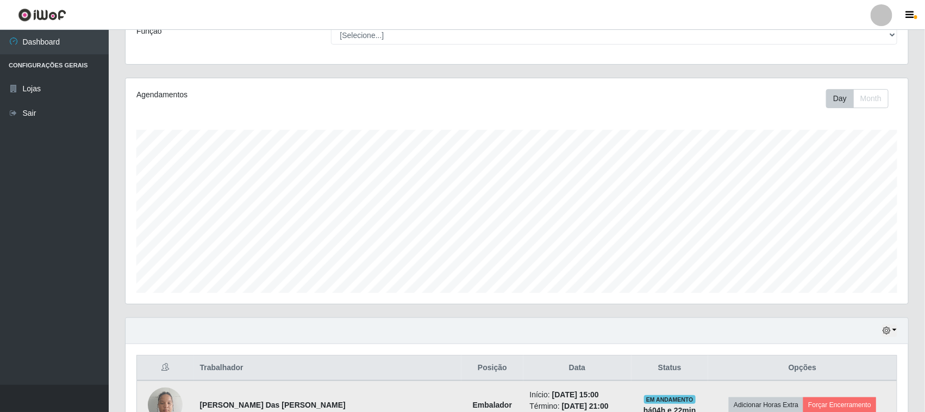
scroll to position [367, 0]
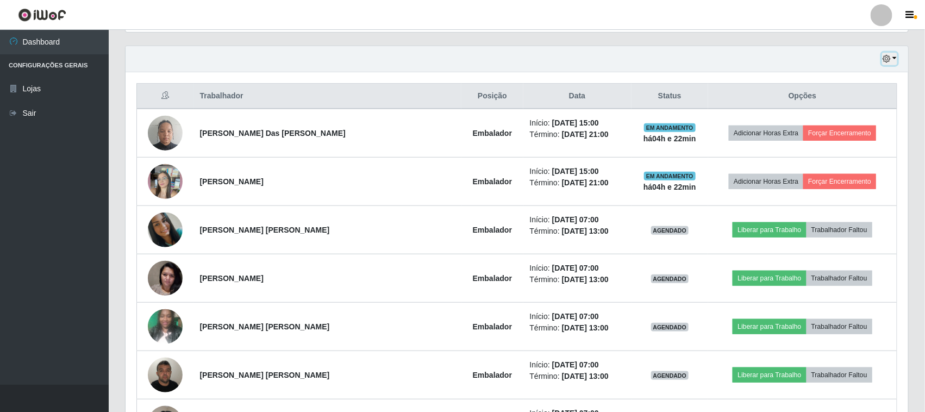
click at [896, 58] on button "button" at bounding box center [889, 59] width 15 height 13
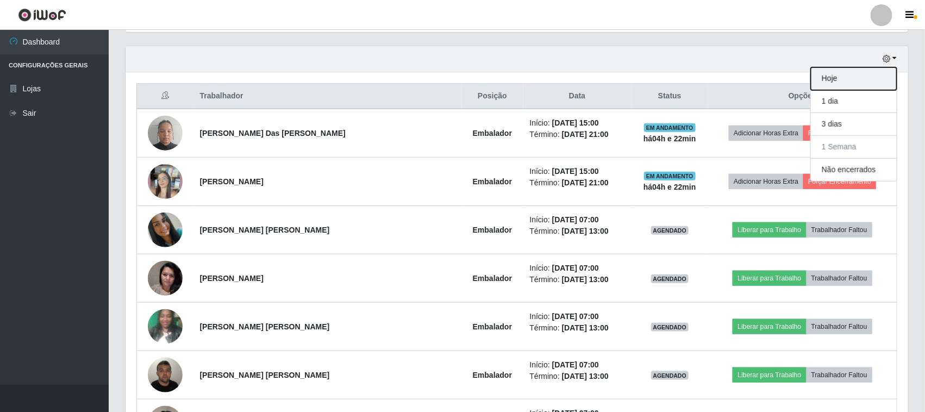
click at [836, 80] on button "Hoje" at bounding box center [854, 78] width 86 height 23
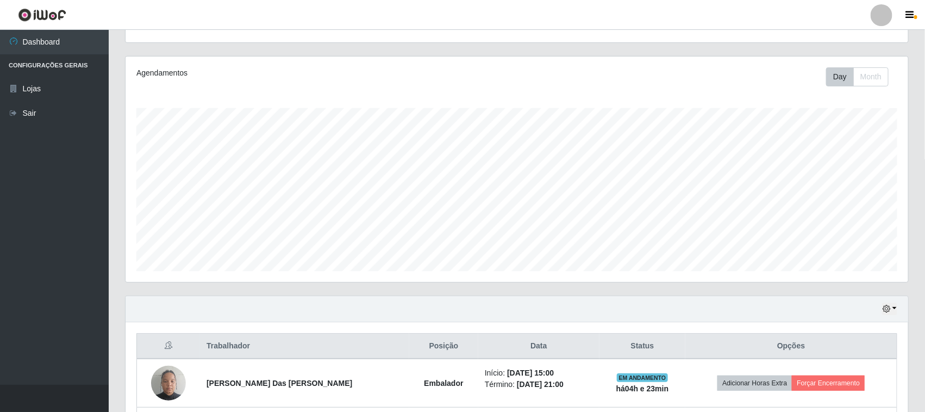
scroll to position [214, 0]
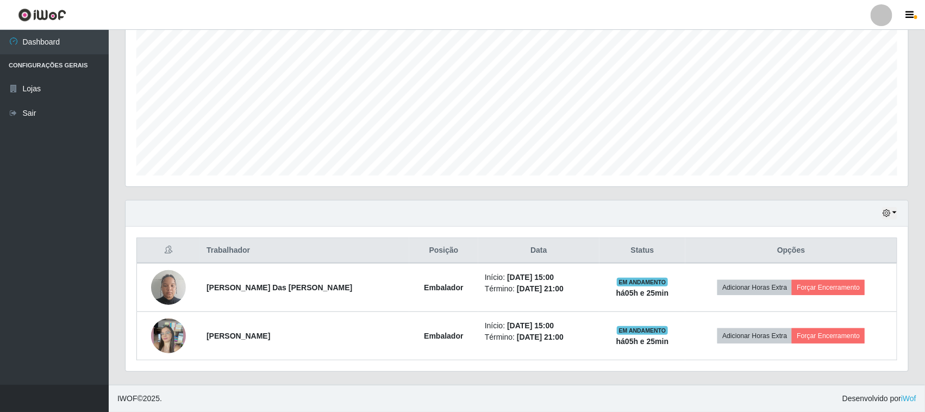
click at [613, 191] on div "Agendamentos Day Month 11/07 Agendamentos 72" at bounding box center [517, 80] width 800 height 240
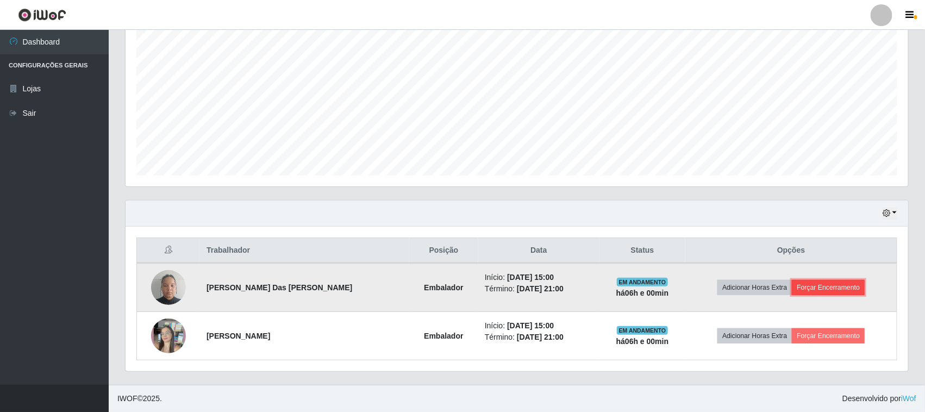
click at [838, 287] on button "Forçar Encerramento" at bounding box center [828, 287] width 73 height 15
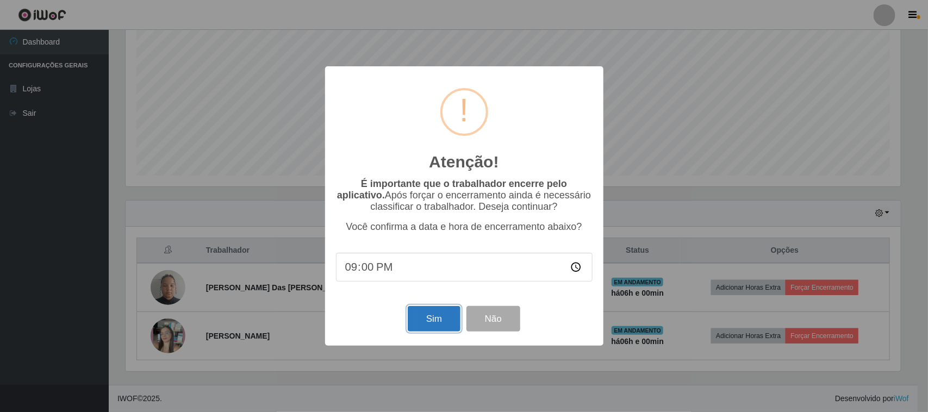
click at [431, 322] on button "Sim" at bounding box center [434, 319] width 53 height 26
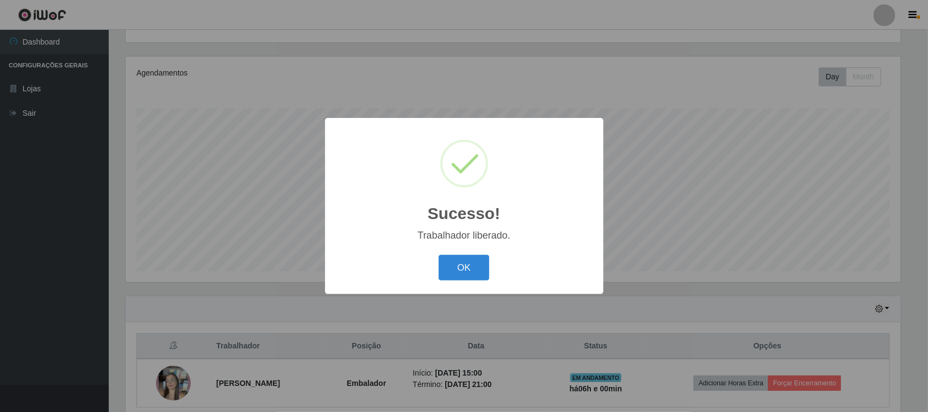
click at [466, 277] on button "OK" at bounding box center [464, 268] width 51 height 26
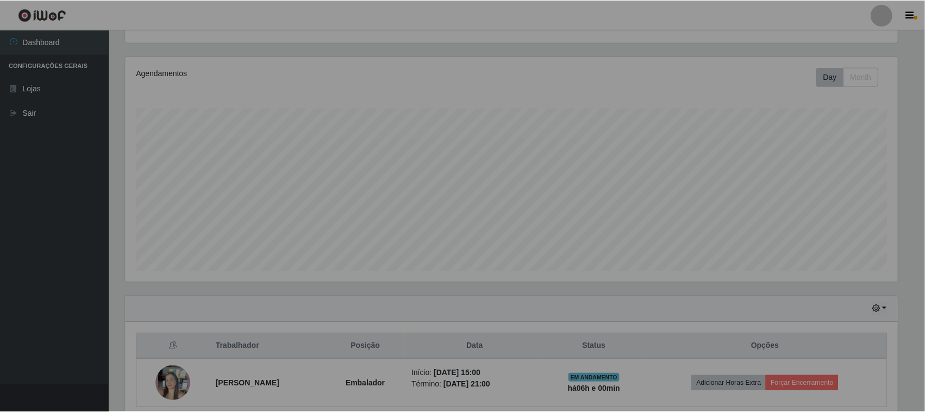
scroll to position [226, 783]
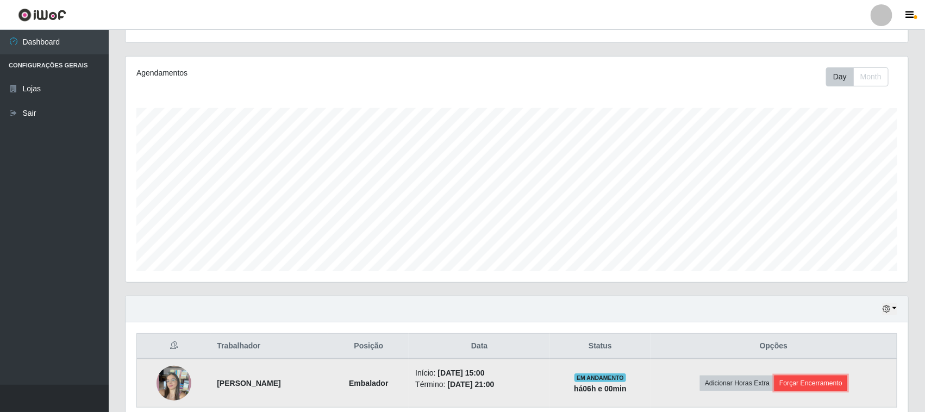
click at [806, 389] on button "Forçar Encerramento" at bounding box center [811, 383] width 73 height 15
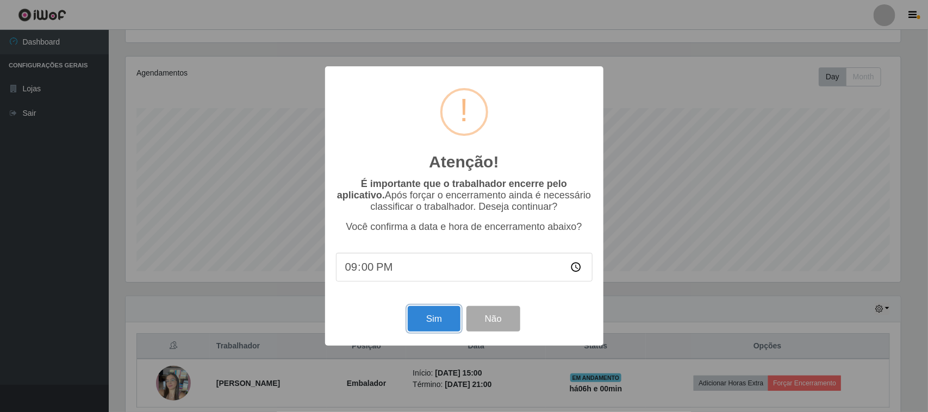
click at [431, 325] on button "Sim" at bounding box center [434, 319] width 53 height 26
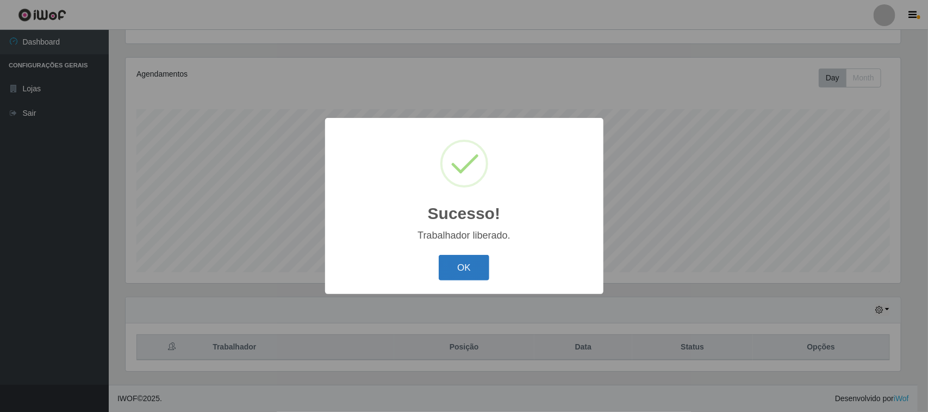
click at [454, 278] on button "OK" at bounding box center [464, 268] width 51 height 26
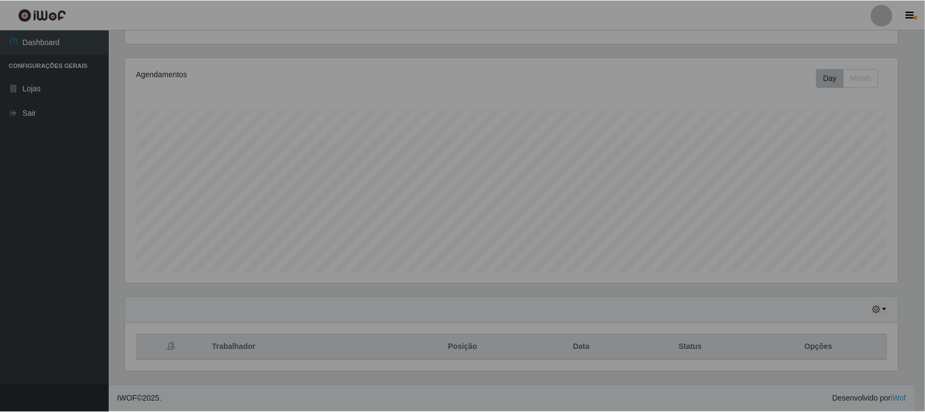
scroll to position [226, 783]
